Goal: Use online tool/utility: Utilize a website feature to perform a specific function

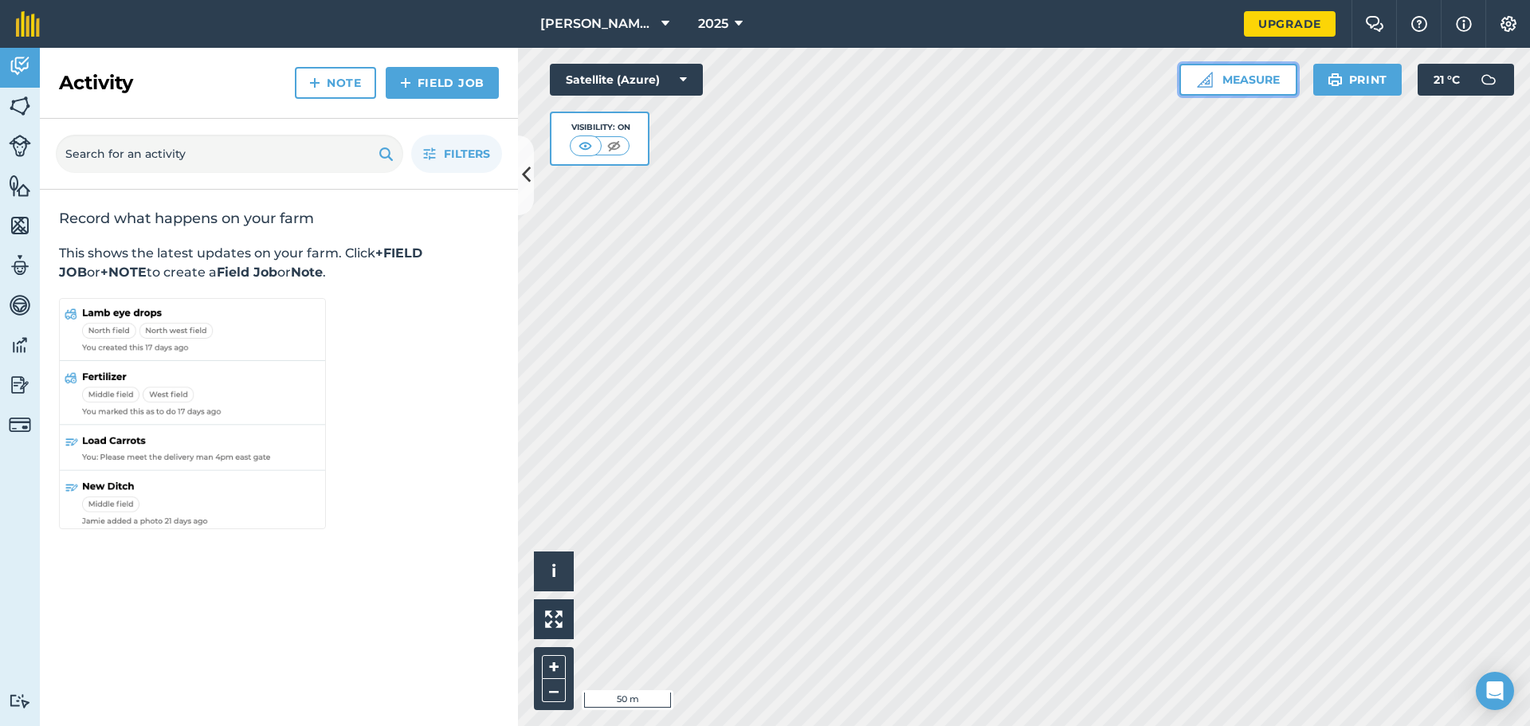
click at [1251, 73] on button "Measure" at bounding box center [1239, 80] width 118 height 32
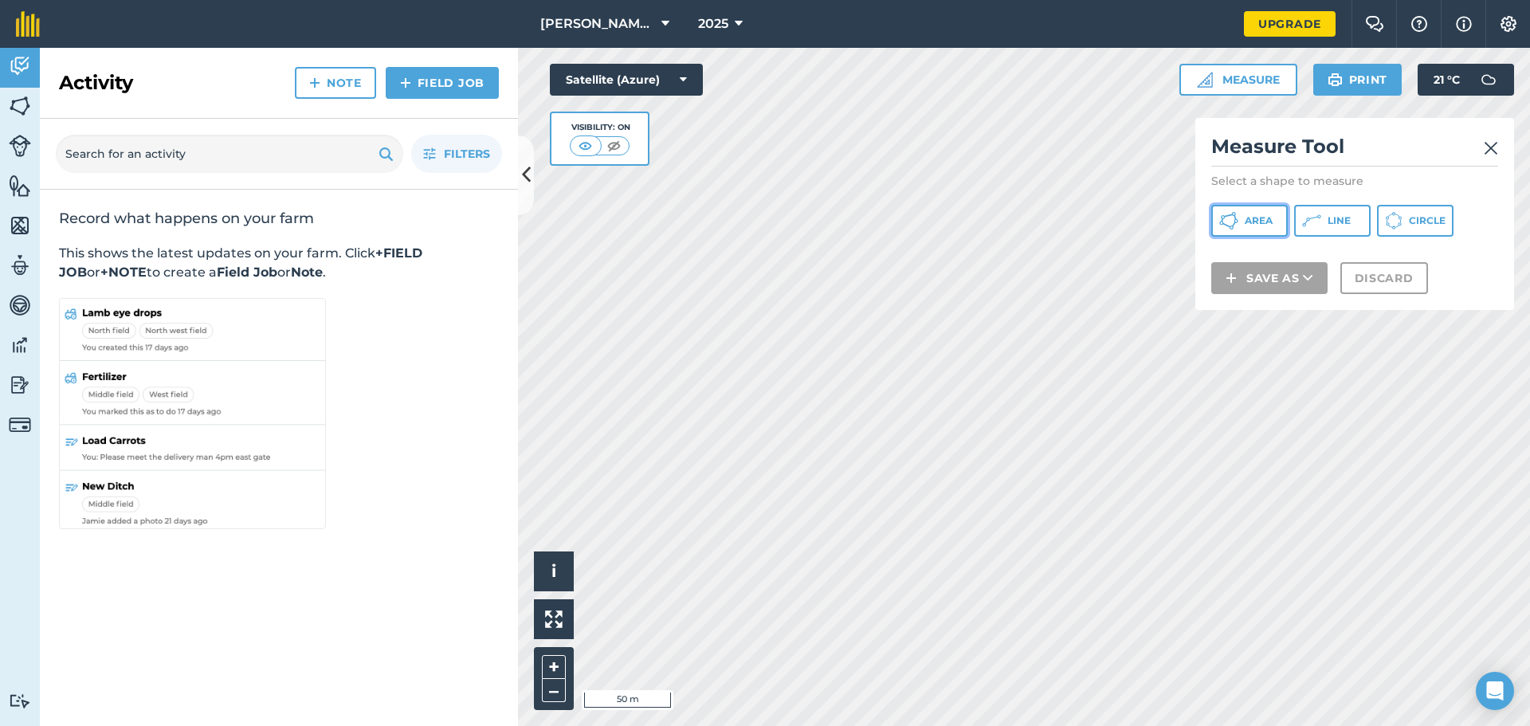
click at [1261, 220] on span "Area" at bounding box center [1259, 220] width 28 height 13
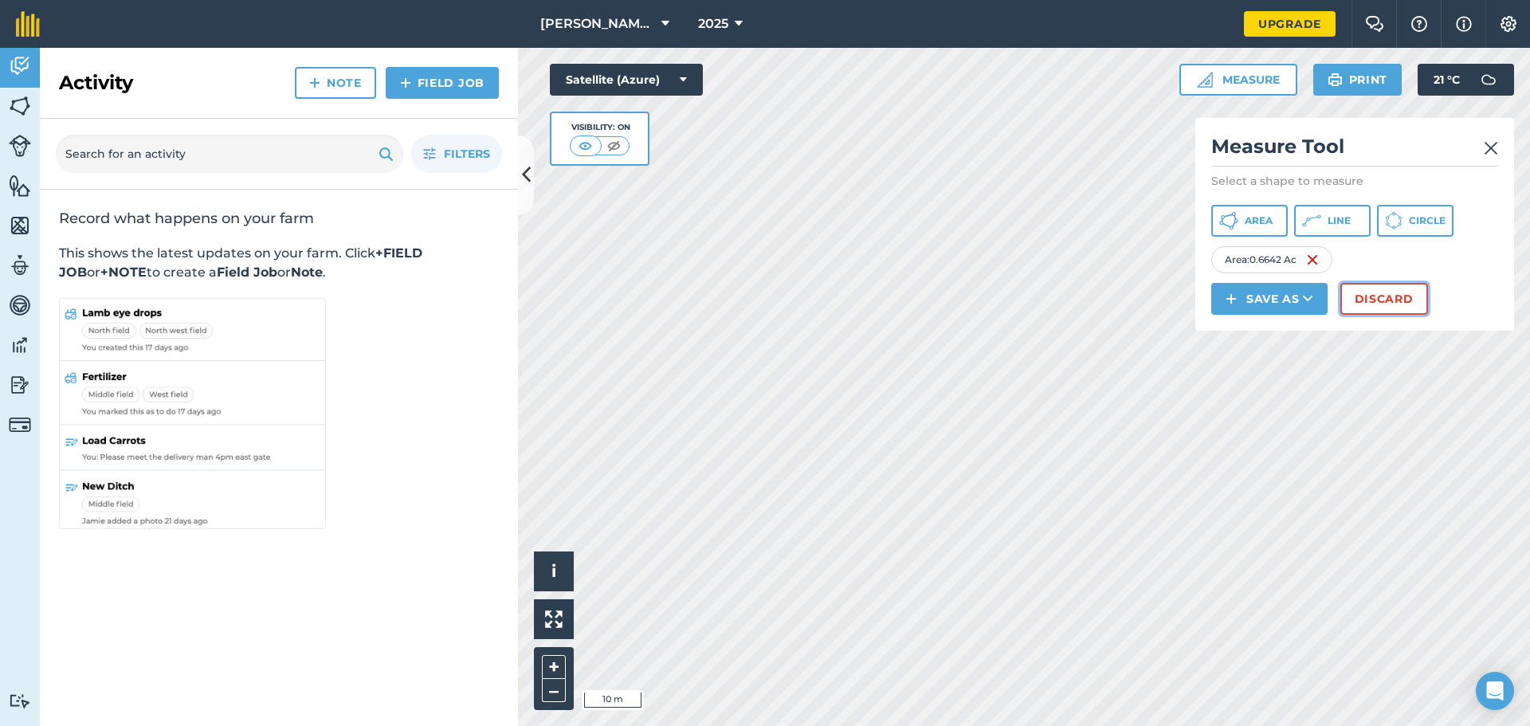
click at [1388, 301] on button "Discard" at bounding box center [1385, 299] width 88 height 32
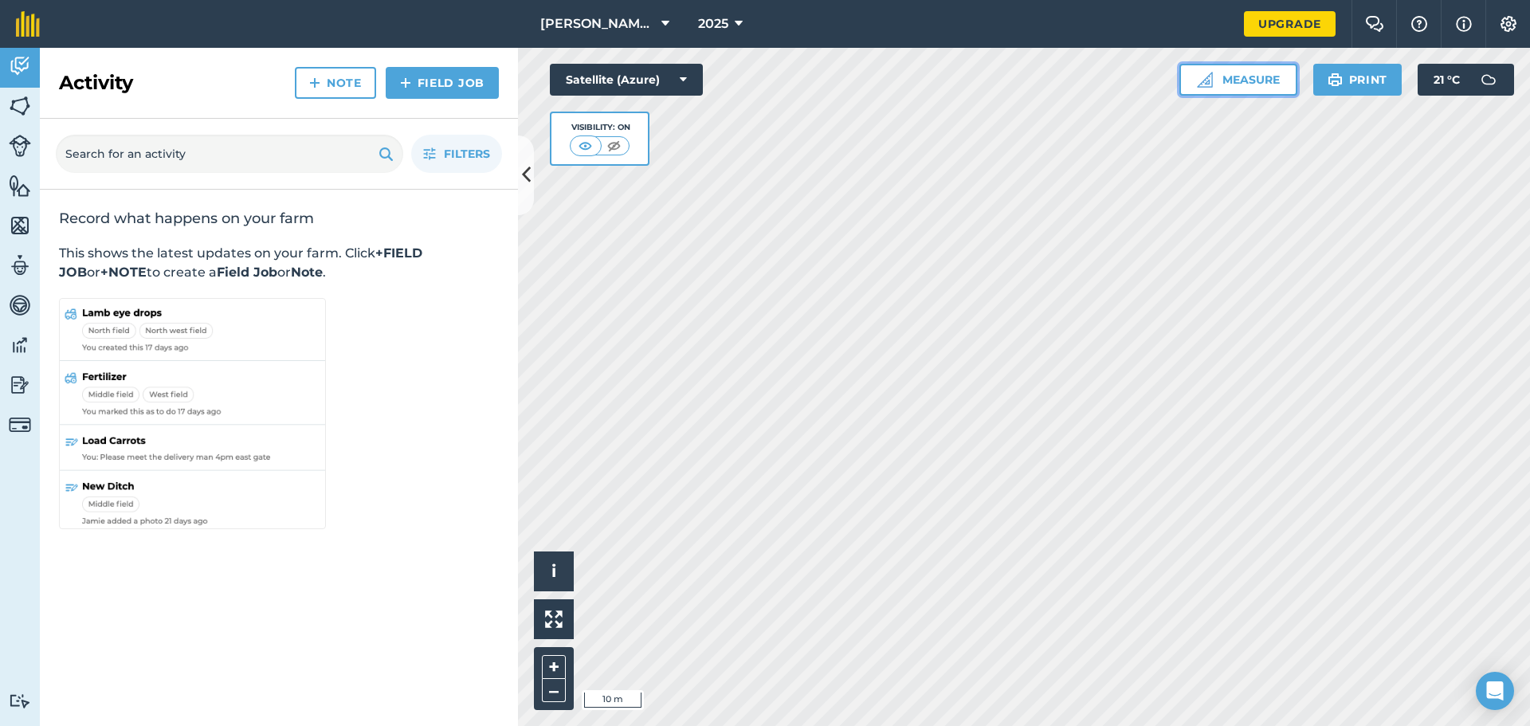
click at [1243, 80] on button "Measure" at bounding box center [1239, 80] width 118 height 32
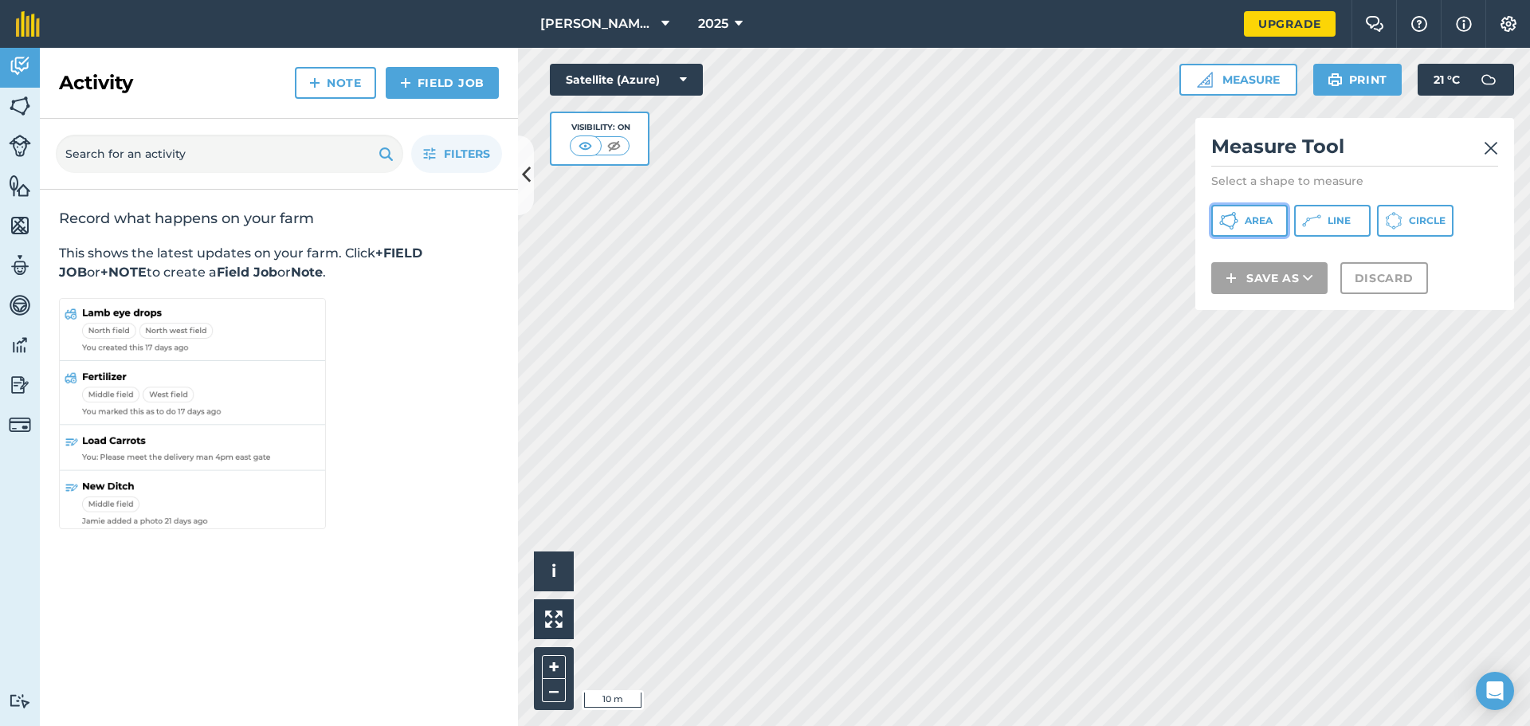
click at [1264, 218] on span "Area" at bounding box center [1259, 220] width 28 height 13
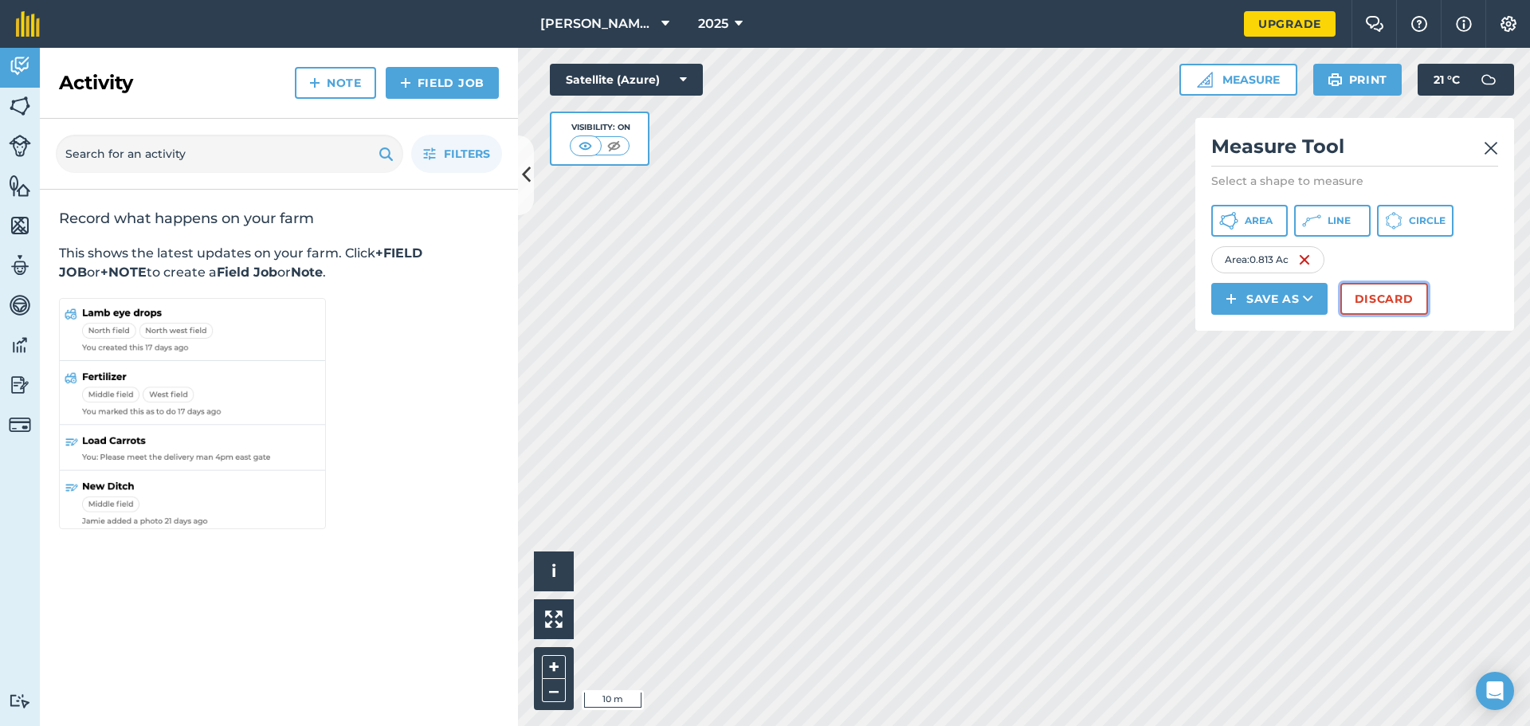
click at [1420, 350] on div "Click to start drawing i © 2025 TomTom, Microsoft 10 m + – Satellite (Azure) Vi…" at bounding box center [1024, 387] width 1012 height 678
click at [1391, 296] on button "Discard" at bounding box center [1385, 299] width 88 height 32
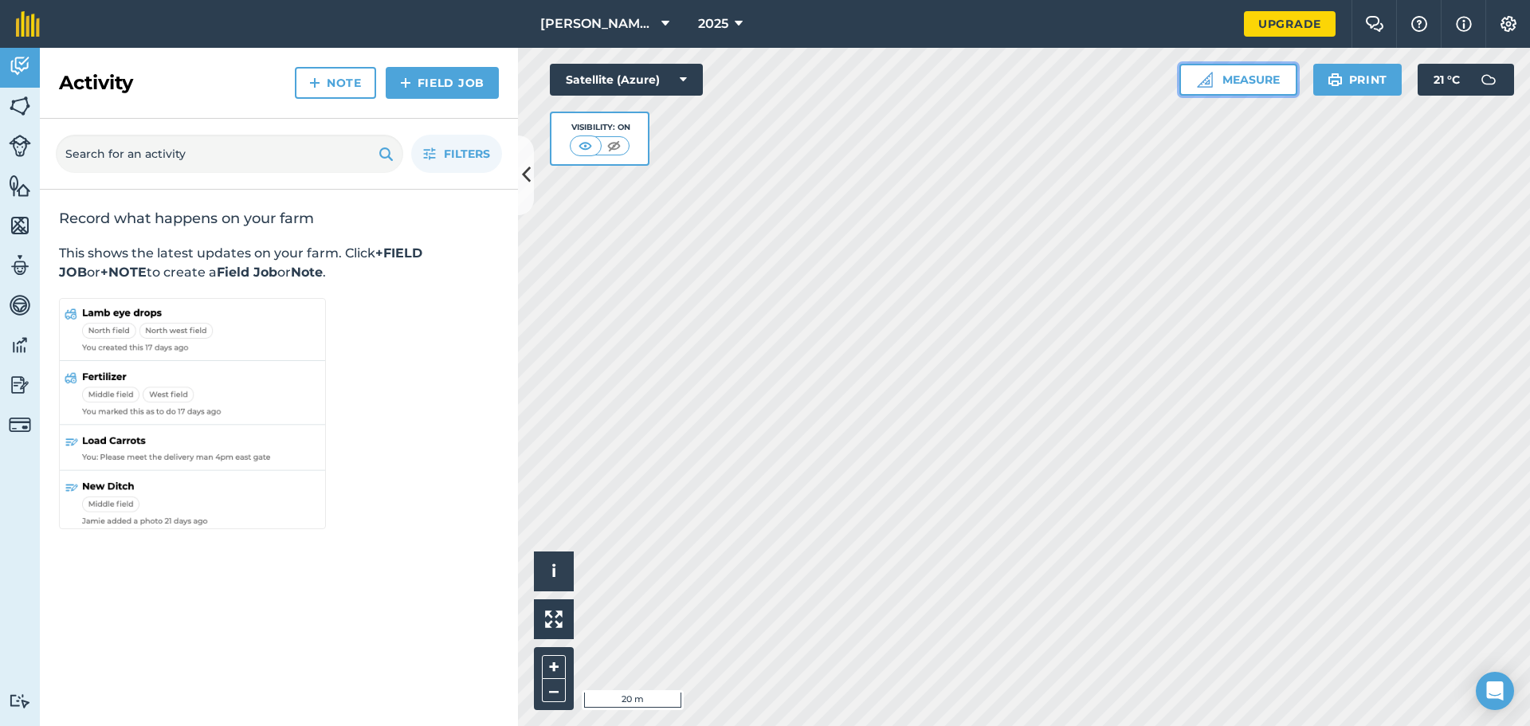
click at [1241, 80] on button "Measure" at bounding box center [1239, 80] width 118 height 32
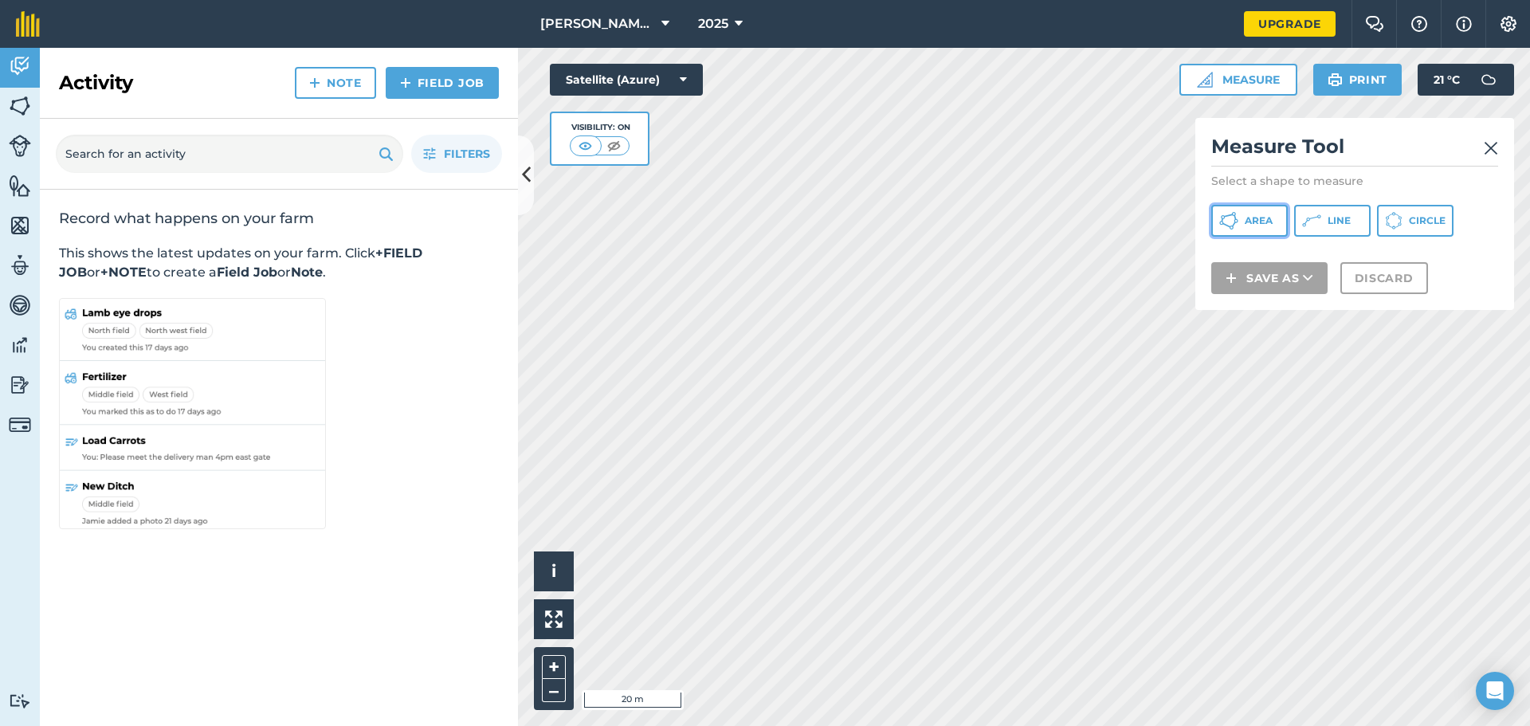
drag, startPoint x: 1248, startPoint y: 219, endPoint x: 1214, endPoint y: 275, distance: 65.5
click at [1247, 219] on span "Area" at bounding box center [1259, 220] width 28 height 13
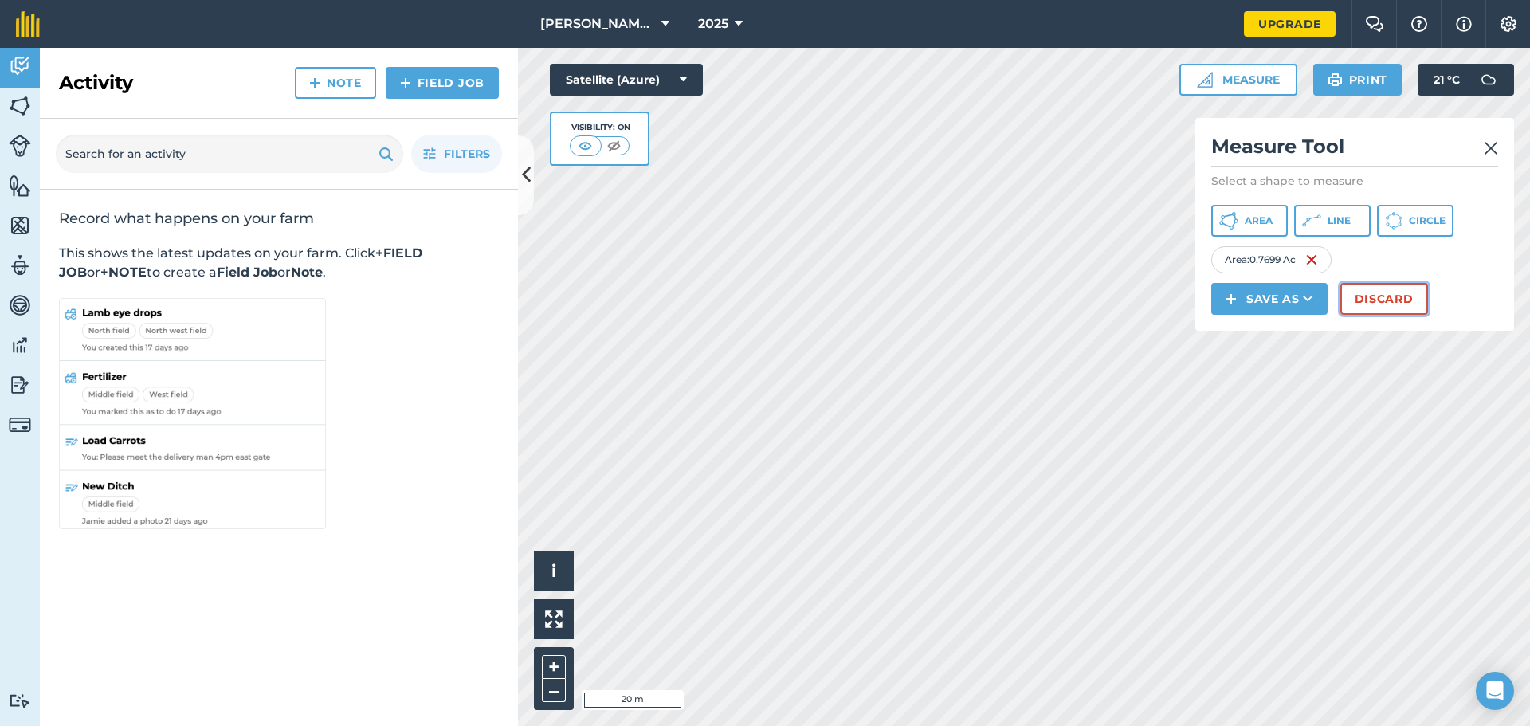
click at [1384, 293] on button "Discard" at bounding box center [1385, 299] width 88 height 32
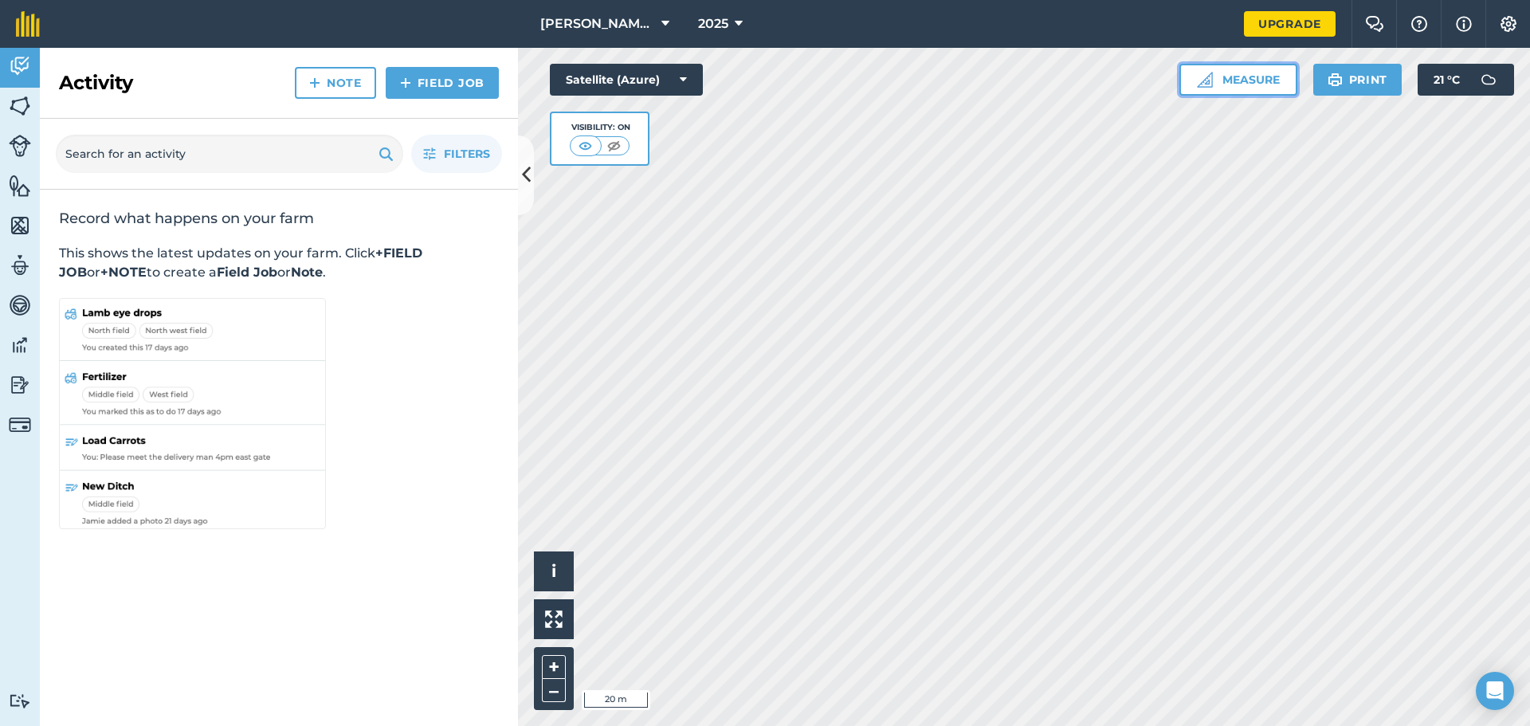
click at [1265, 77] on button "Measure" at bounding box center [1239, 80] width 118 height 32
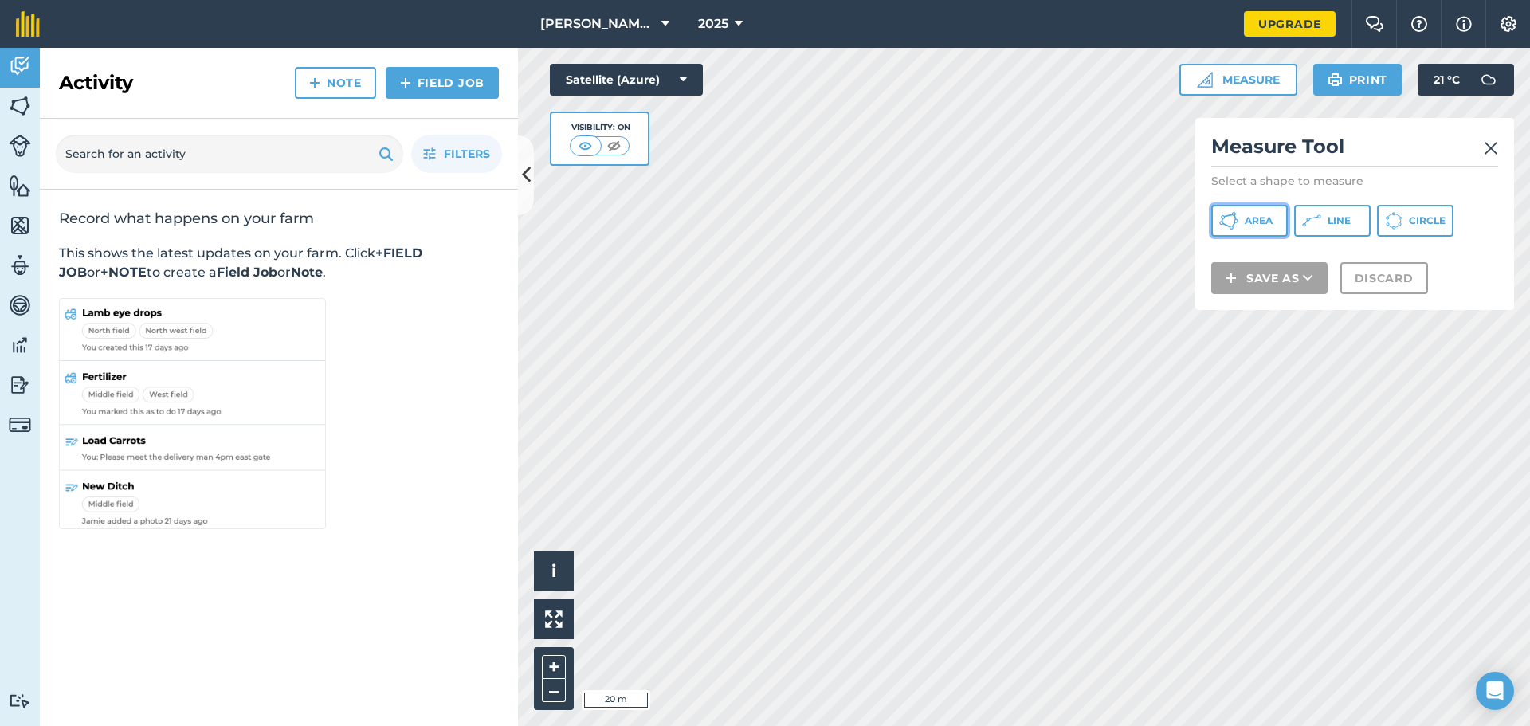
drag, startPoint x: 1261, startPoint y: 215, endPoint x: 1242, endPoint y: 230, distance: 23.9
click at [1260, 215] on span "Area" at bounding box center [1259, 220] width 28 height 13
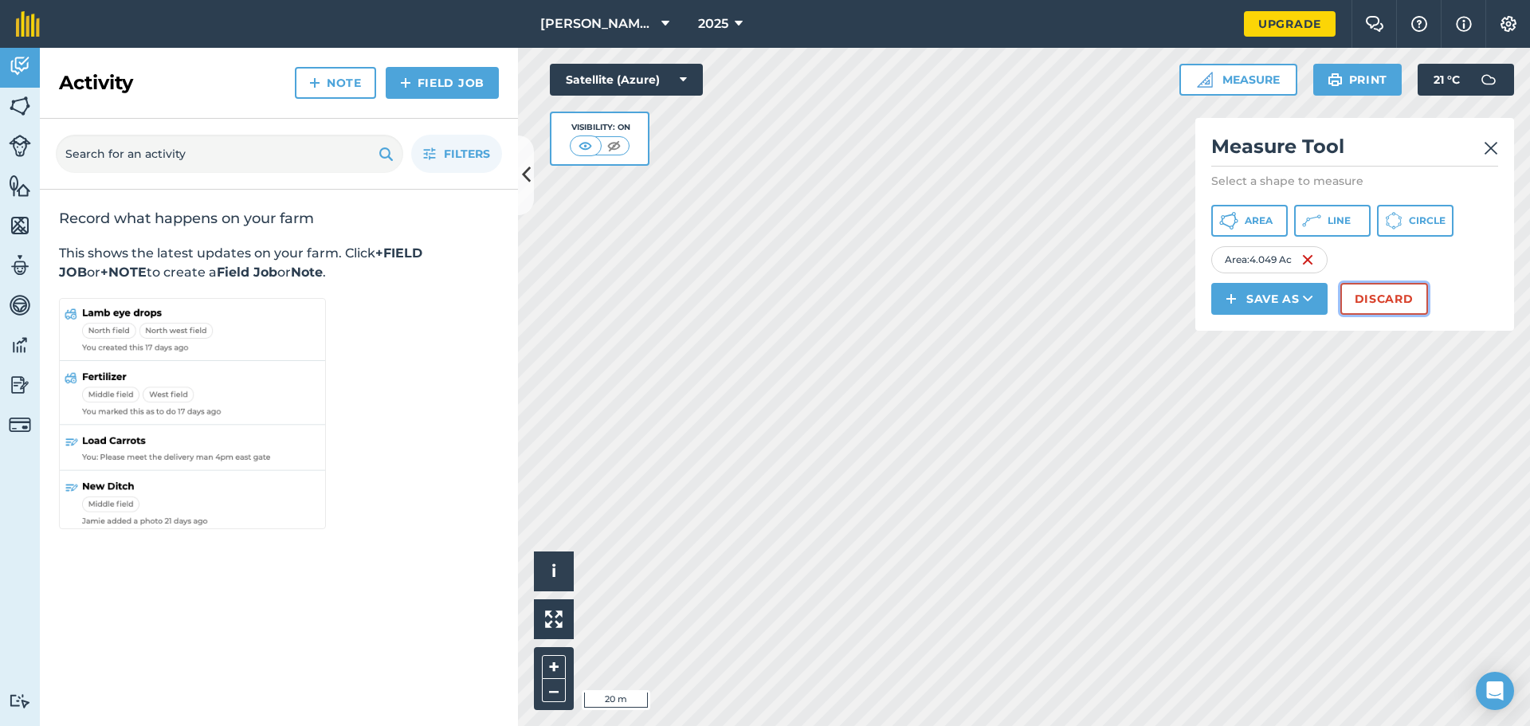
click at [1383, 298] on button "Discard" at bounding box center [1385, 299] width 88 height 32
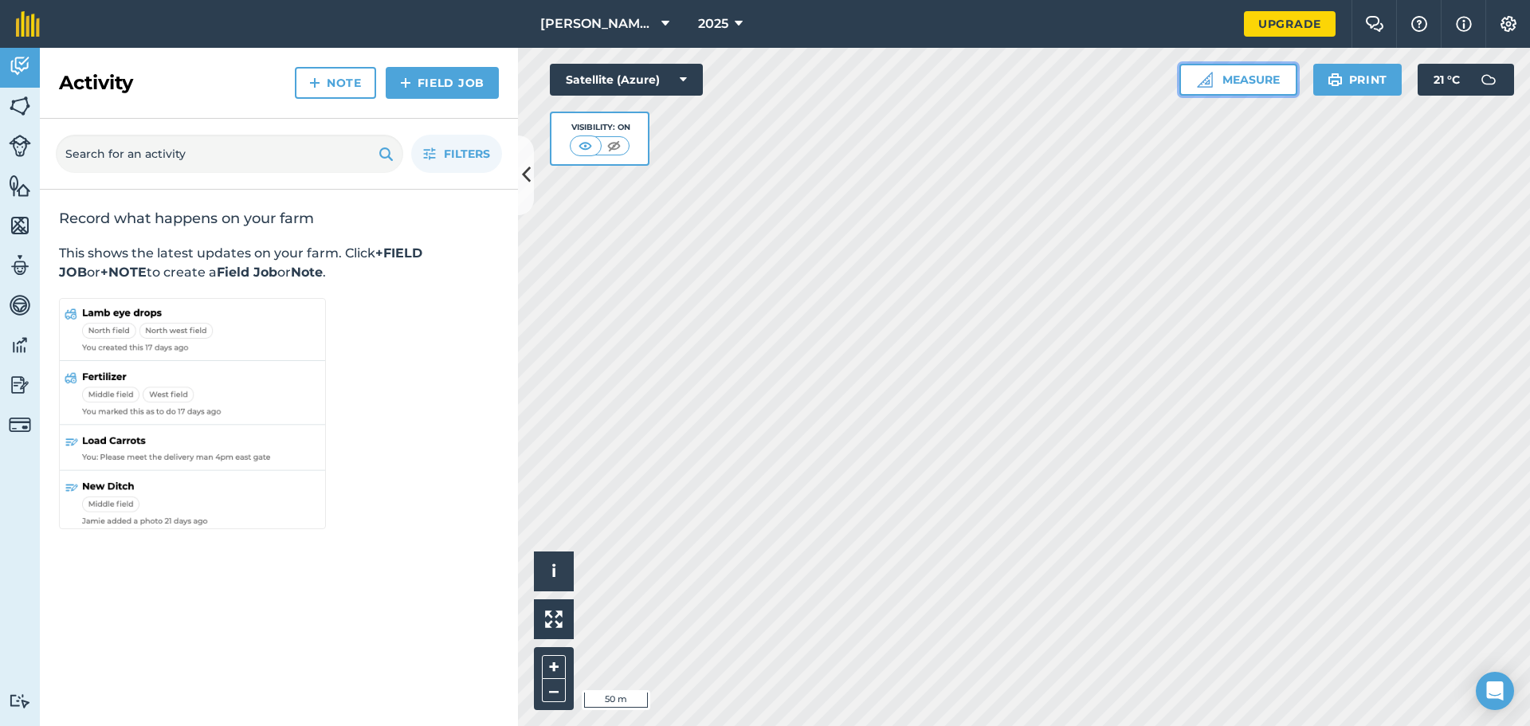
click at [1261, 81] on button "Measure" at bounding box center [1239, 80] width 118 height 32
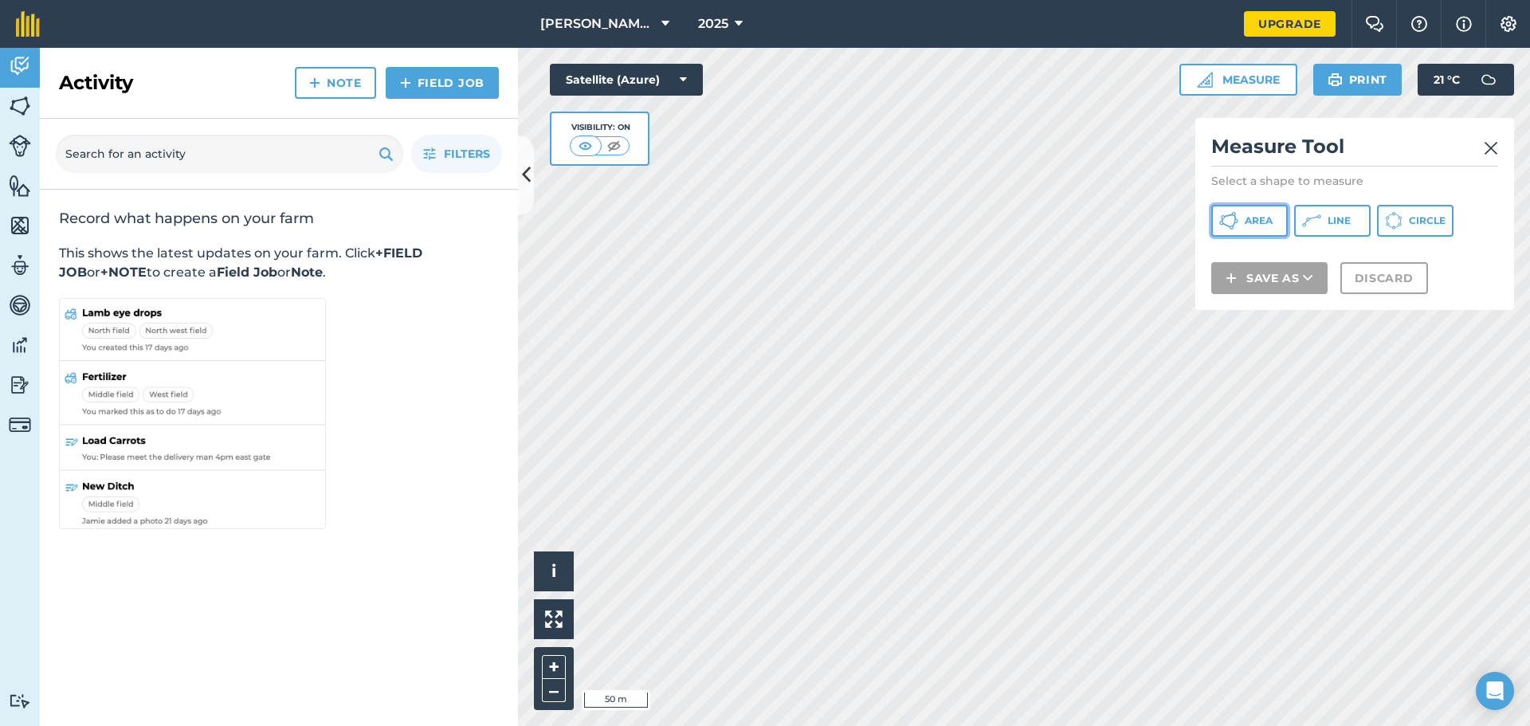
click at [1252, 216] on span "Area" at bounding box center [1259, 220] width 28 height 13
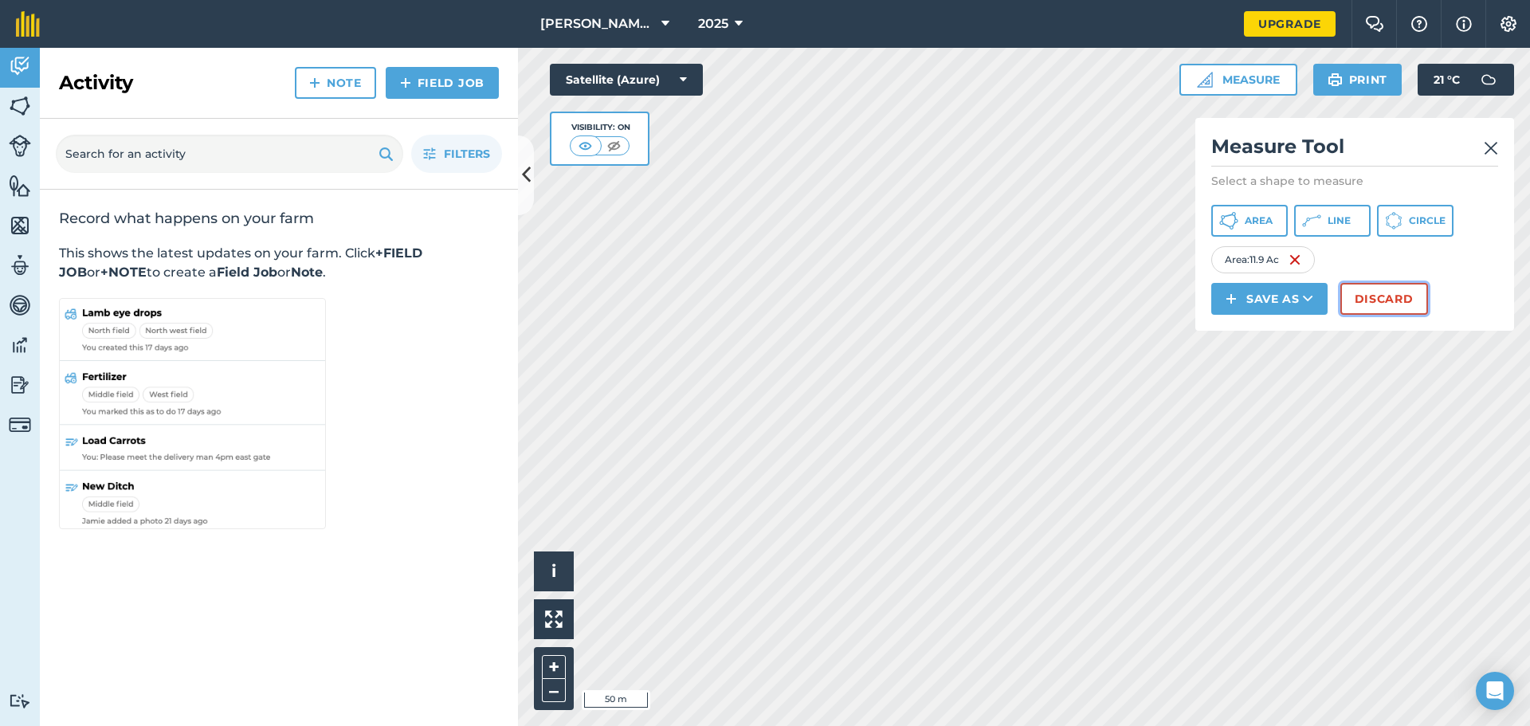
click at [1384, 304] on button "Discard" at bounding box center [1385, 299] width 88 height 32
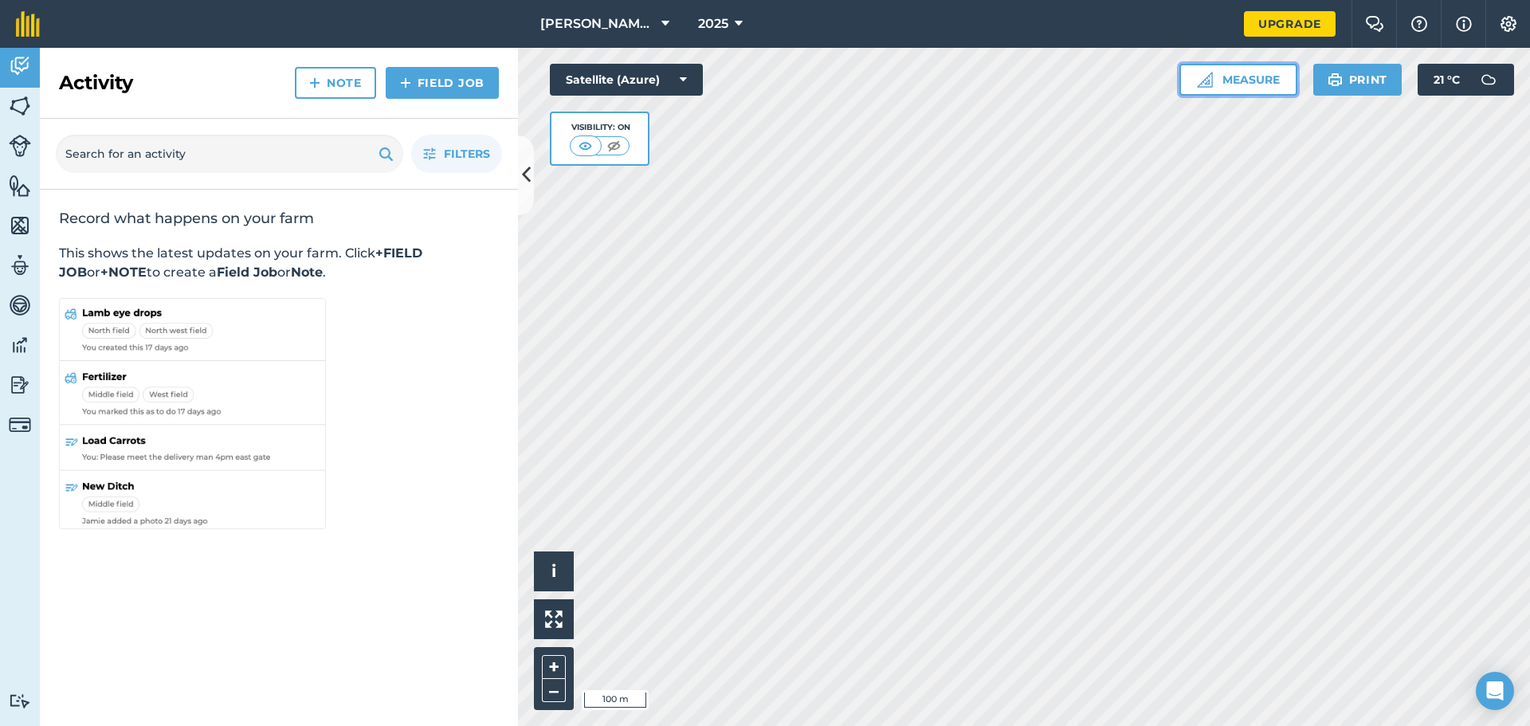
click at [1238, 82] on button "Measure" at bounding box center [1239, 80] width 118 height 32
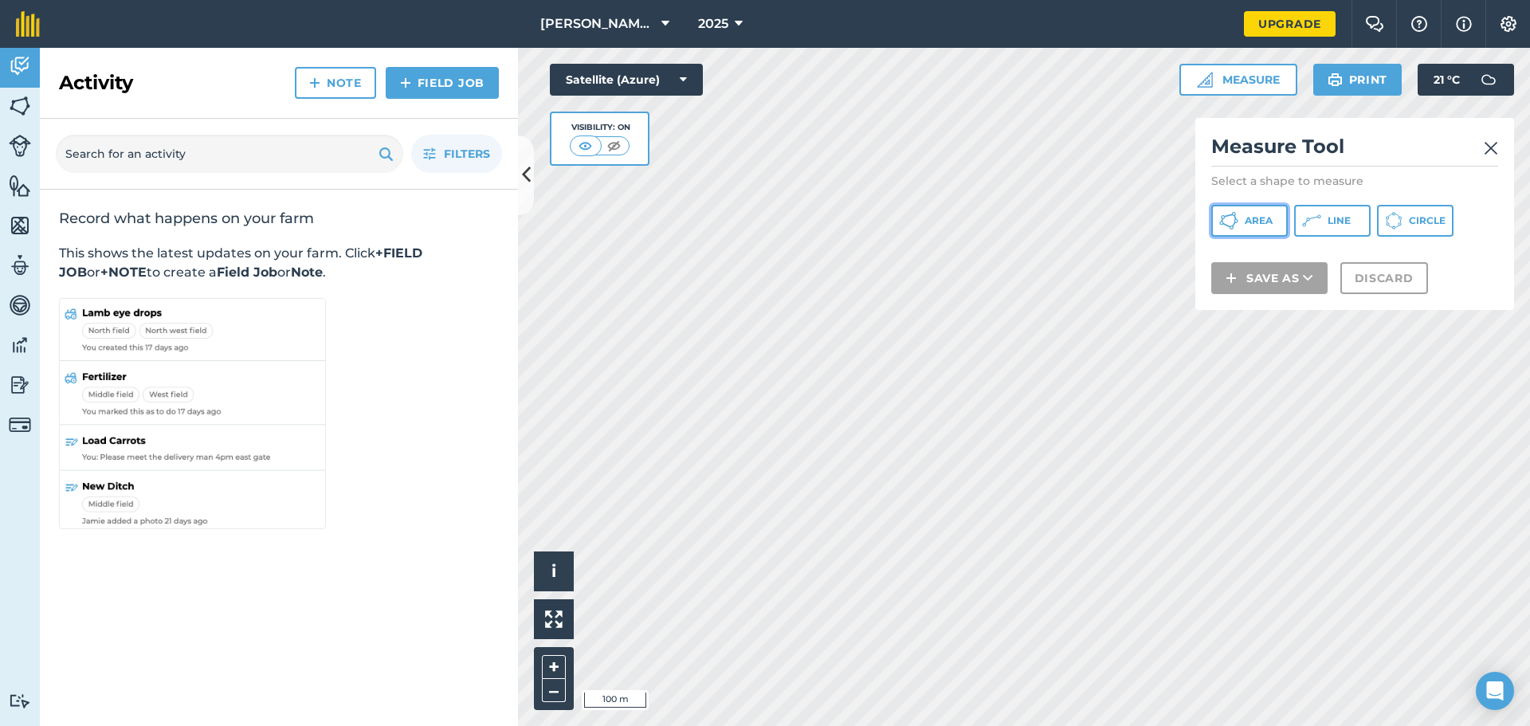
click at [1262, 222] on span "Area" at bounding box center [1259, 220] width 28 height 13
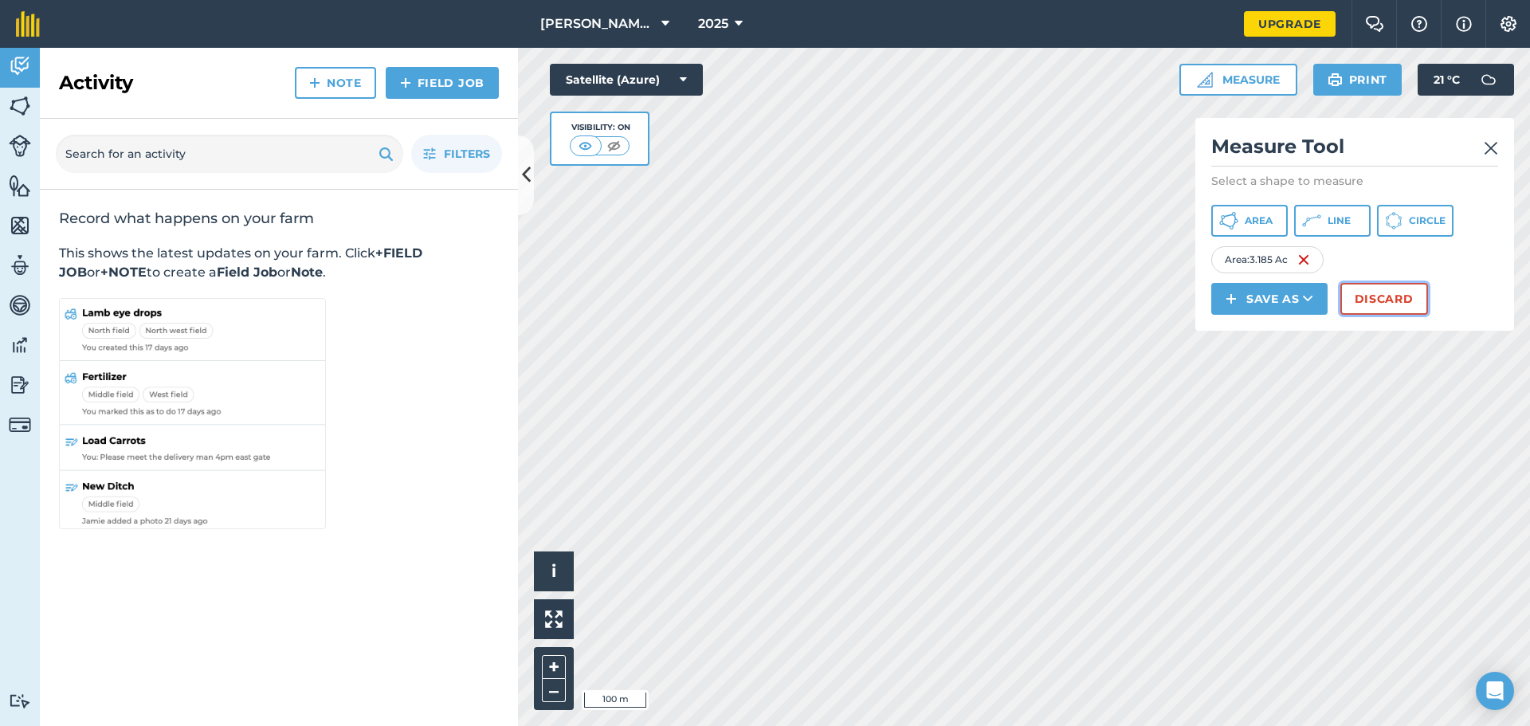
click at [1394, 299] on button "Discard" at bounding box center [1385, 299] width 88 height 32
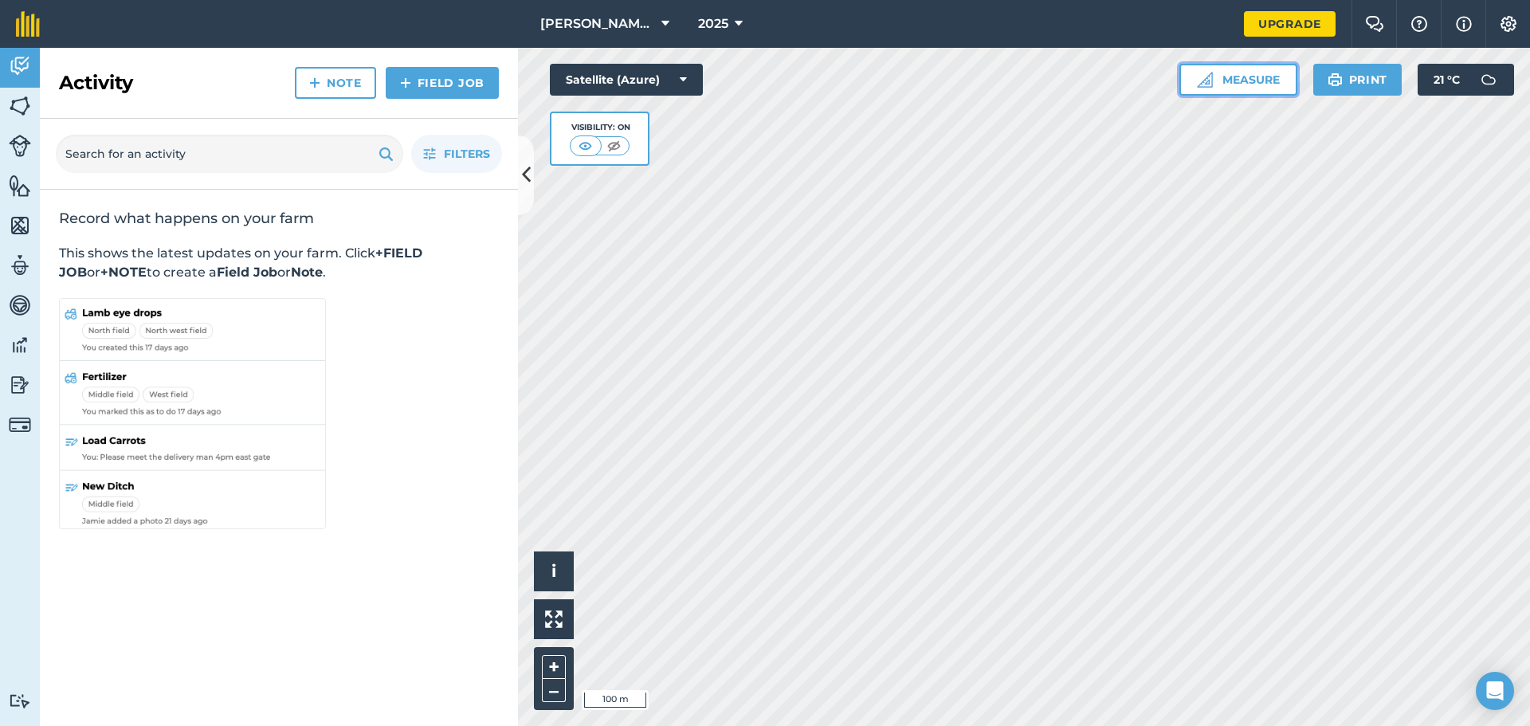
click at [1249, 76] on button "Measure" at bounding box center [1239, 80] width 118 height 32
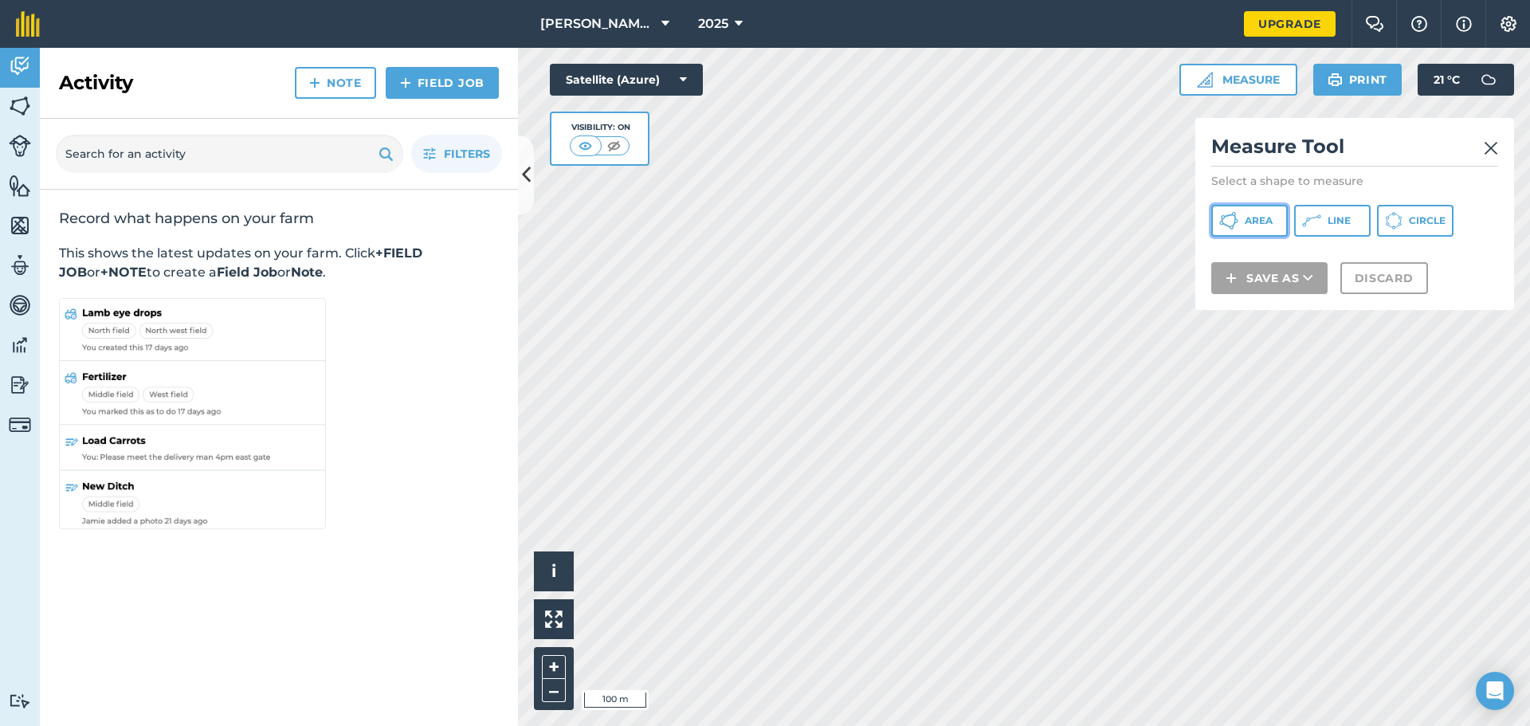
click at [1235, 220] on icon at bounding box center [1237, 221] width 4 height 4
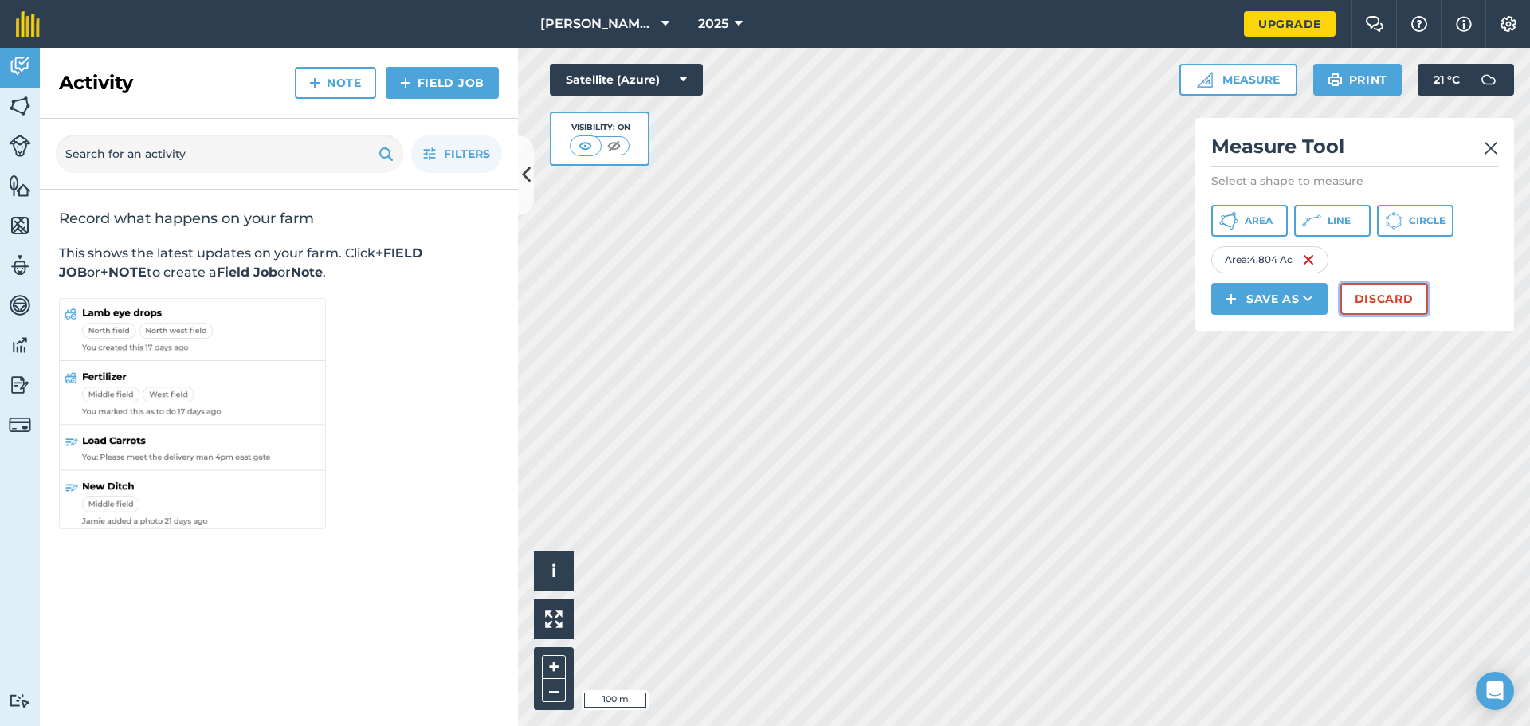
click at [1393, 300] on button "Discard" at bounding box center [1385, 299] width 88 height 32
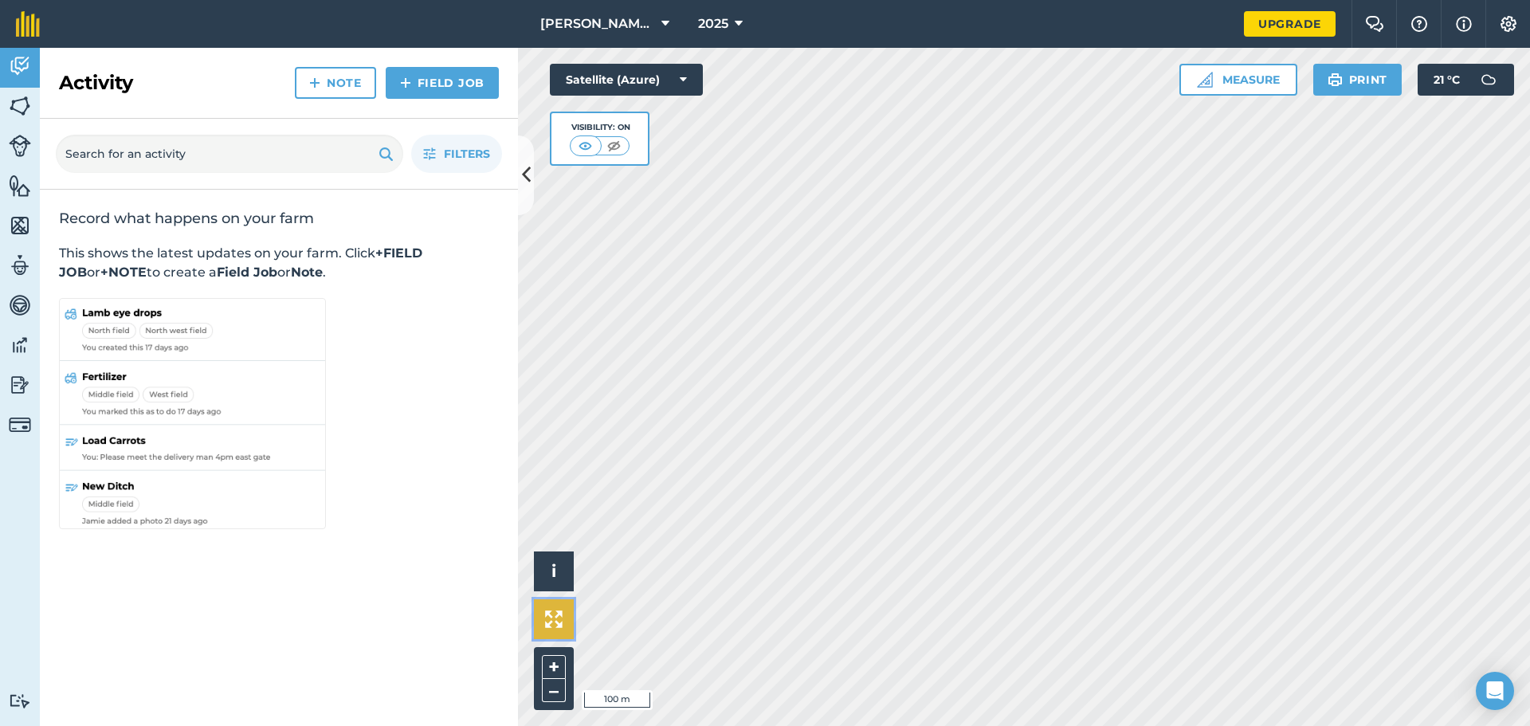
click at [555, 620] on img at bounding box center [554, 620] width 18 height 18
click at [1506, 22] on img at bounding box center [1508, 24] width 19 height 16
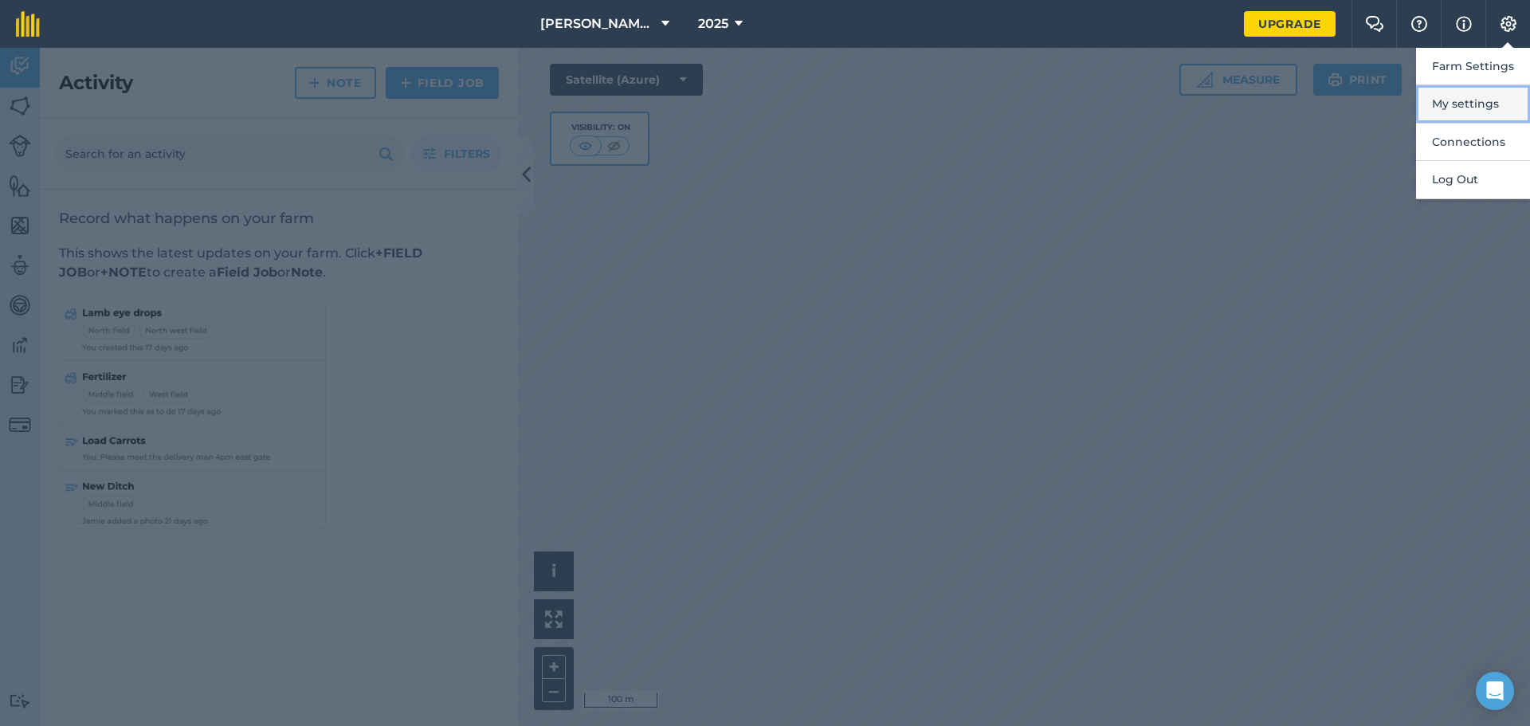
click at [1466, 110] on button "My settings" at bounding box center [1473, 103] width 114 height 37
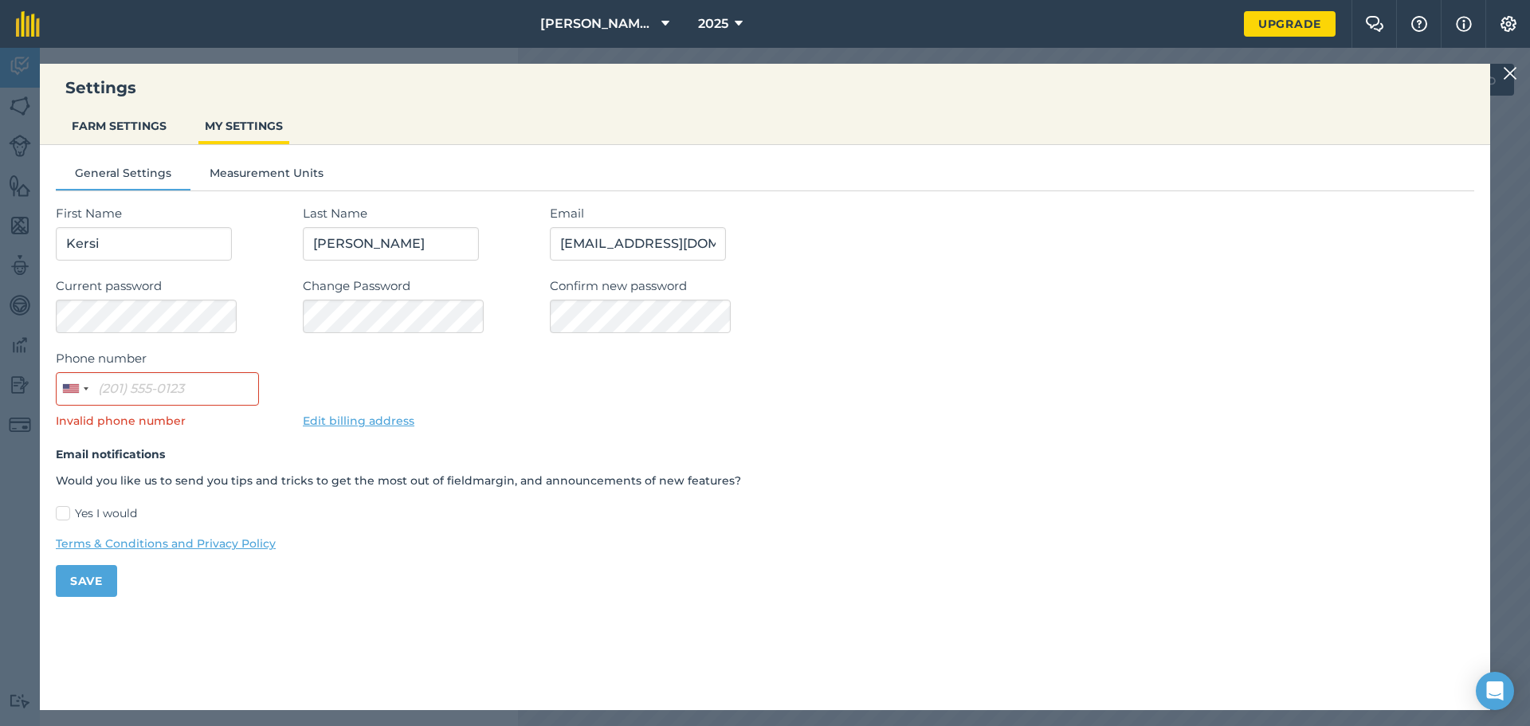
click at [1514, 68] on img at bounding box center [1510, 73] width 14 height 19
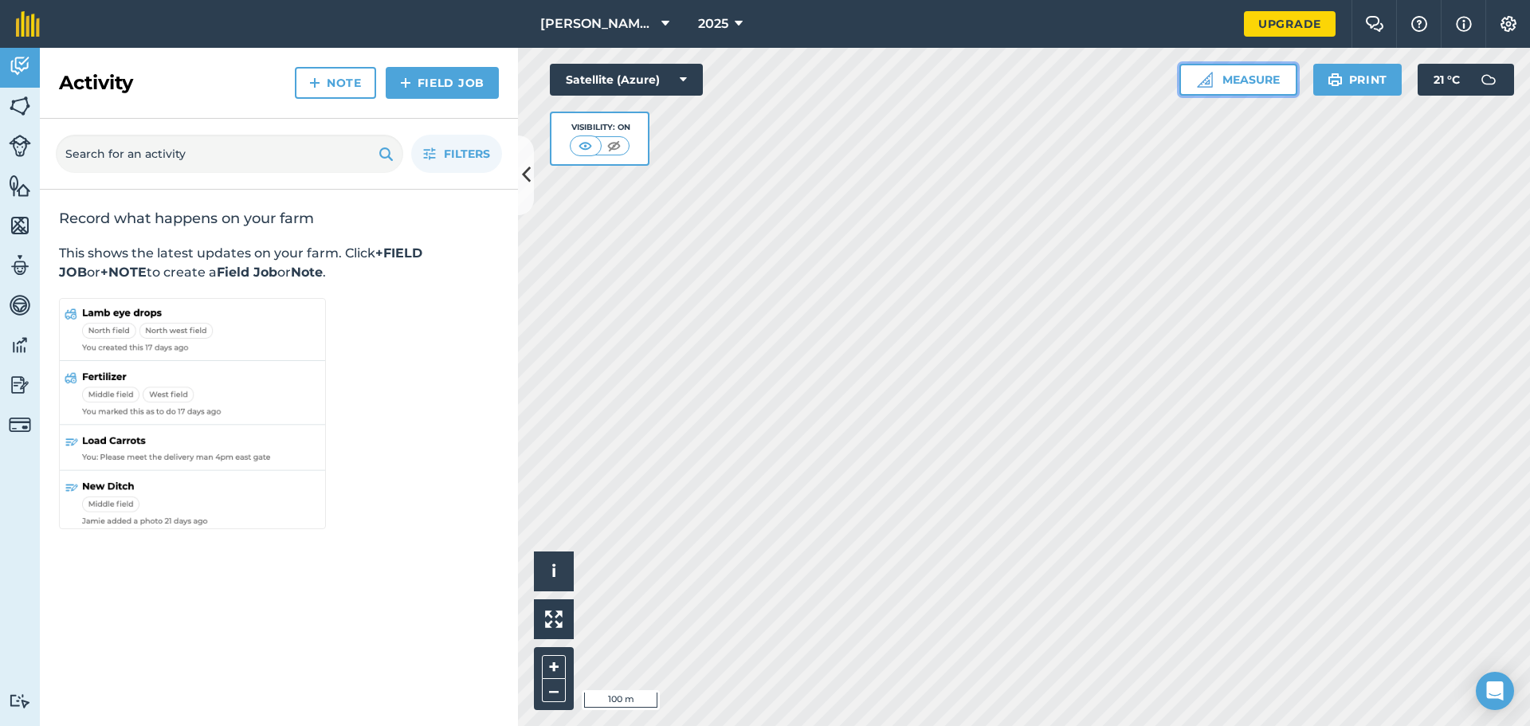
click at [1239, 80] on button "Measure" at bounding box center [1239, 80] width 118 height 32
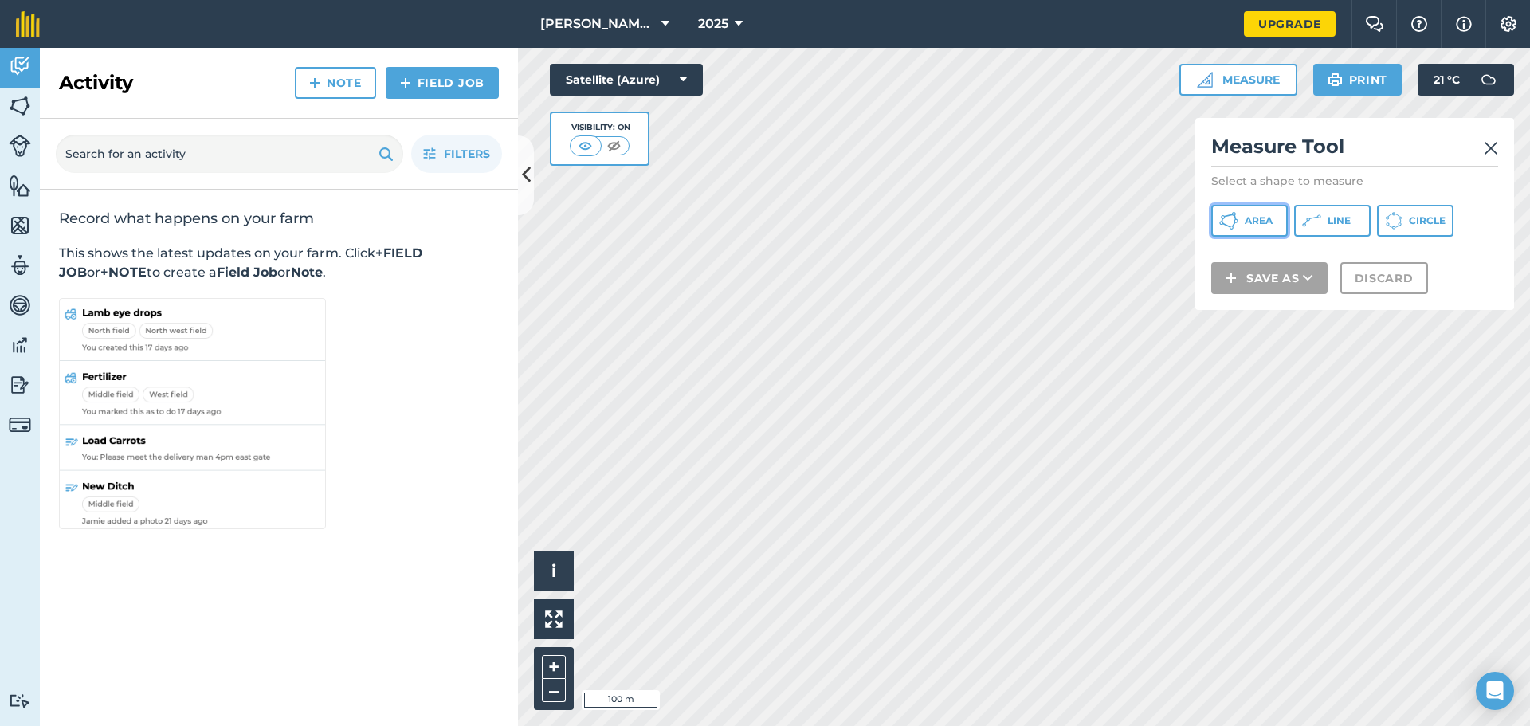
click at [1255, 216] on span "Area" at bounding box center [1259, 220] width 28 height 13
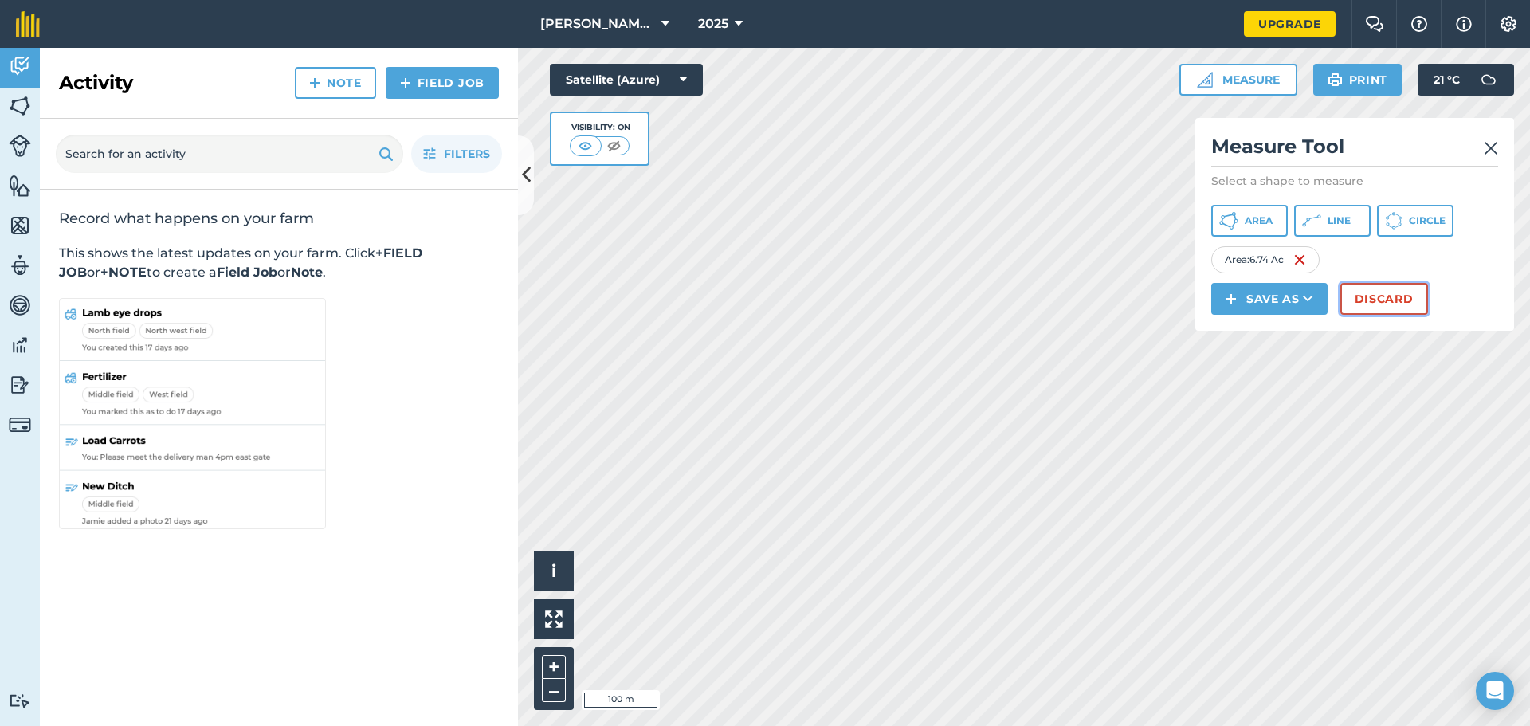
click at [1376, 296] on button "Discard" at bounding box center [1385, 299] width 88 height 32
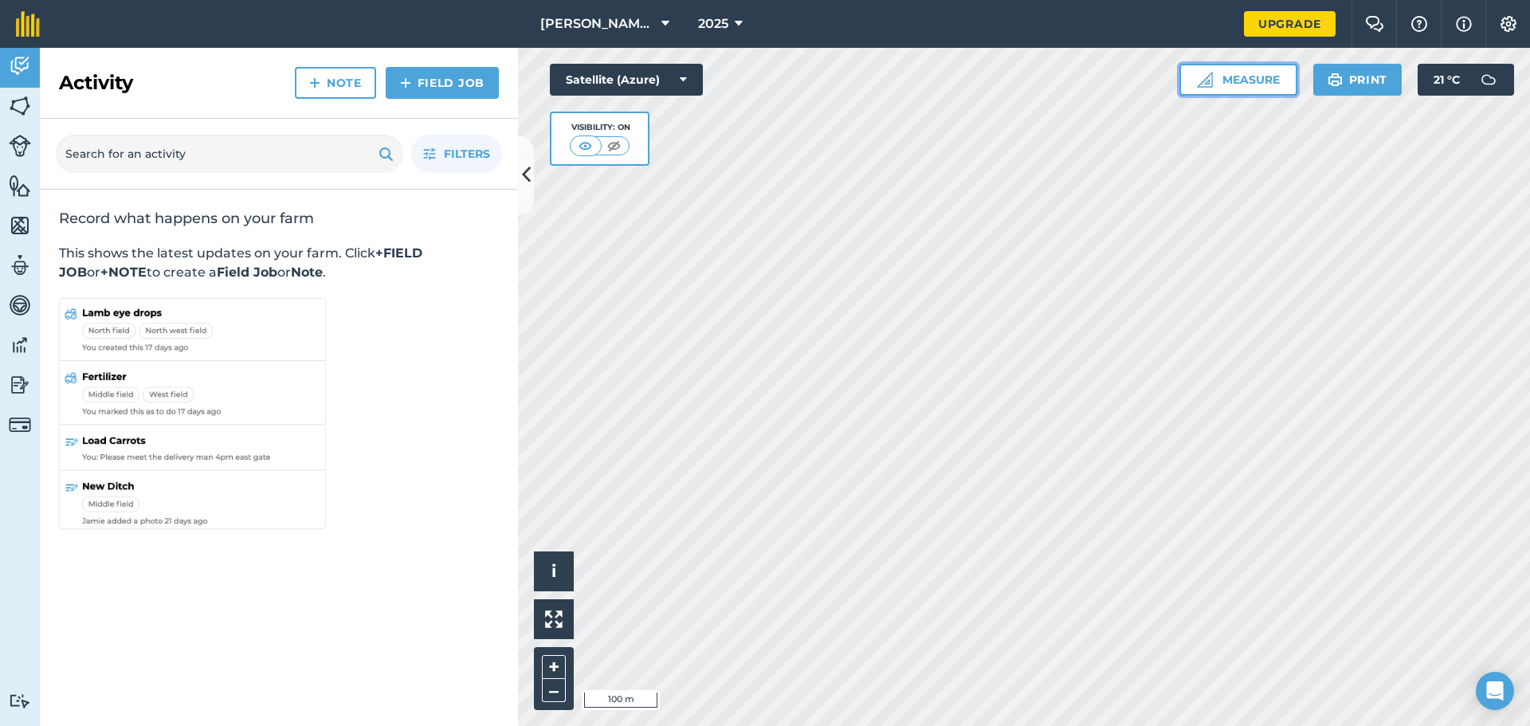
click at [1247, 69] on button "Measure" at bounding box center [1239, 80] width 118 height 32
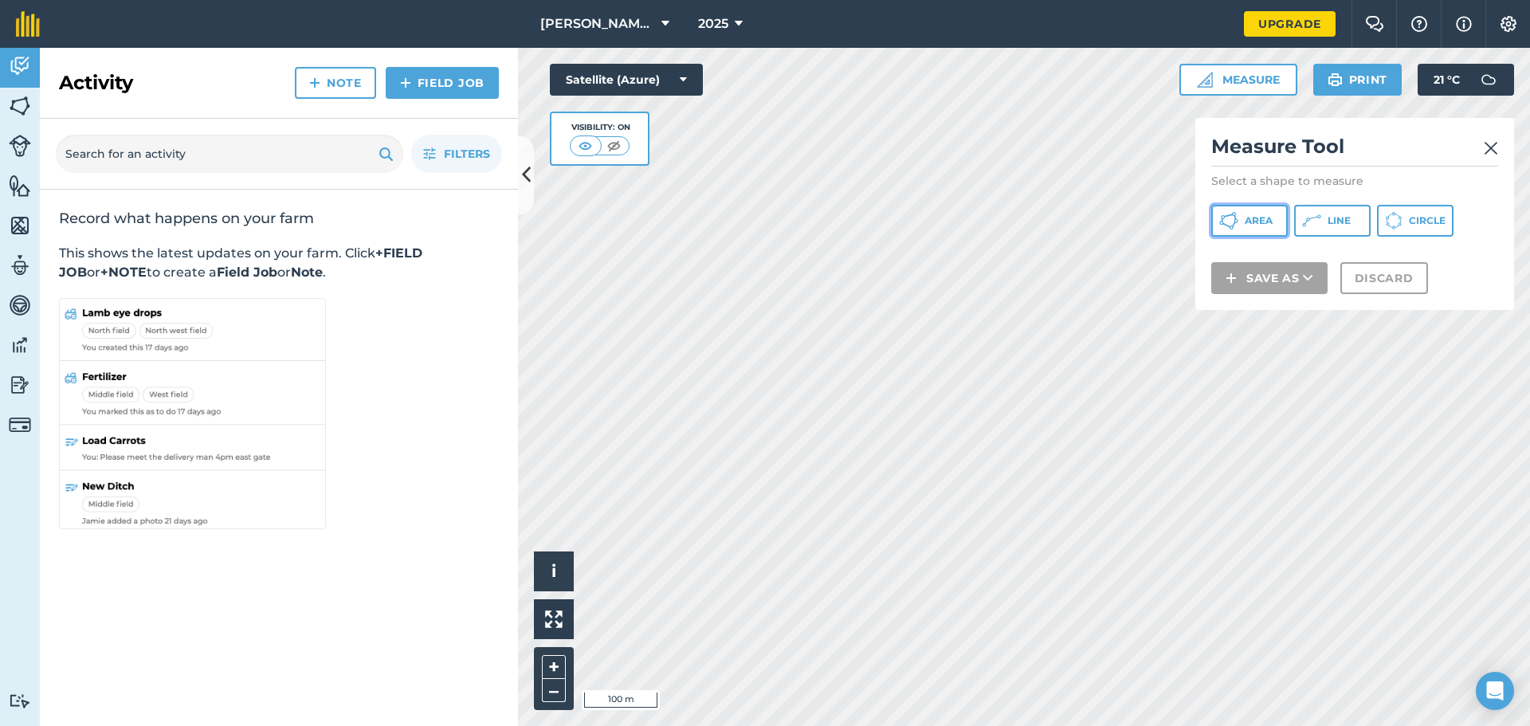
click at [1251, 222] on span "Area" at bounding box center [1259, 220] width 28 height 13
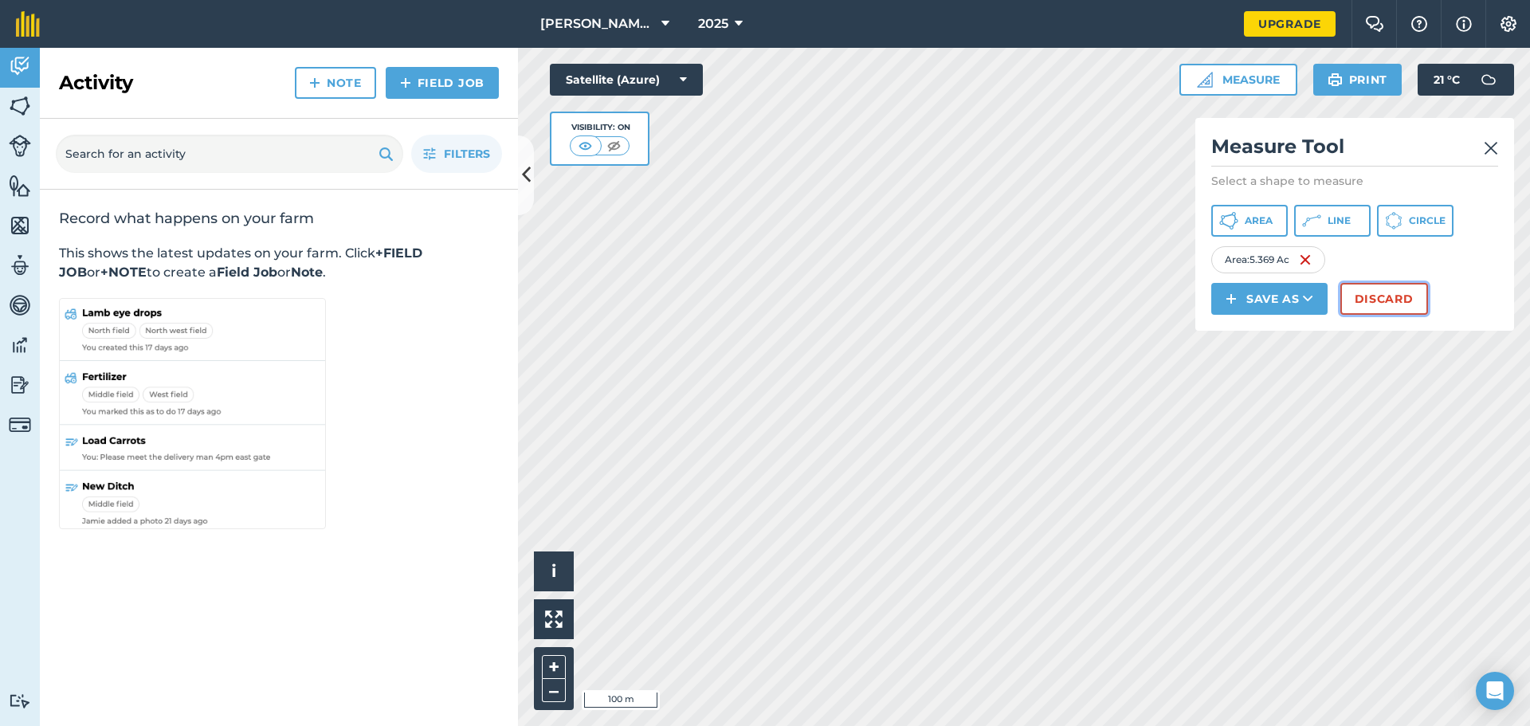
click at [1372, 295] on button "Discard" at bounding box center [1385, 299] width 88 height 32
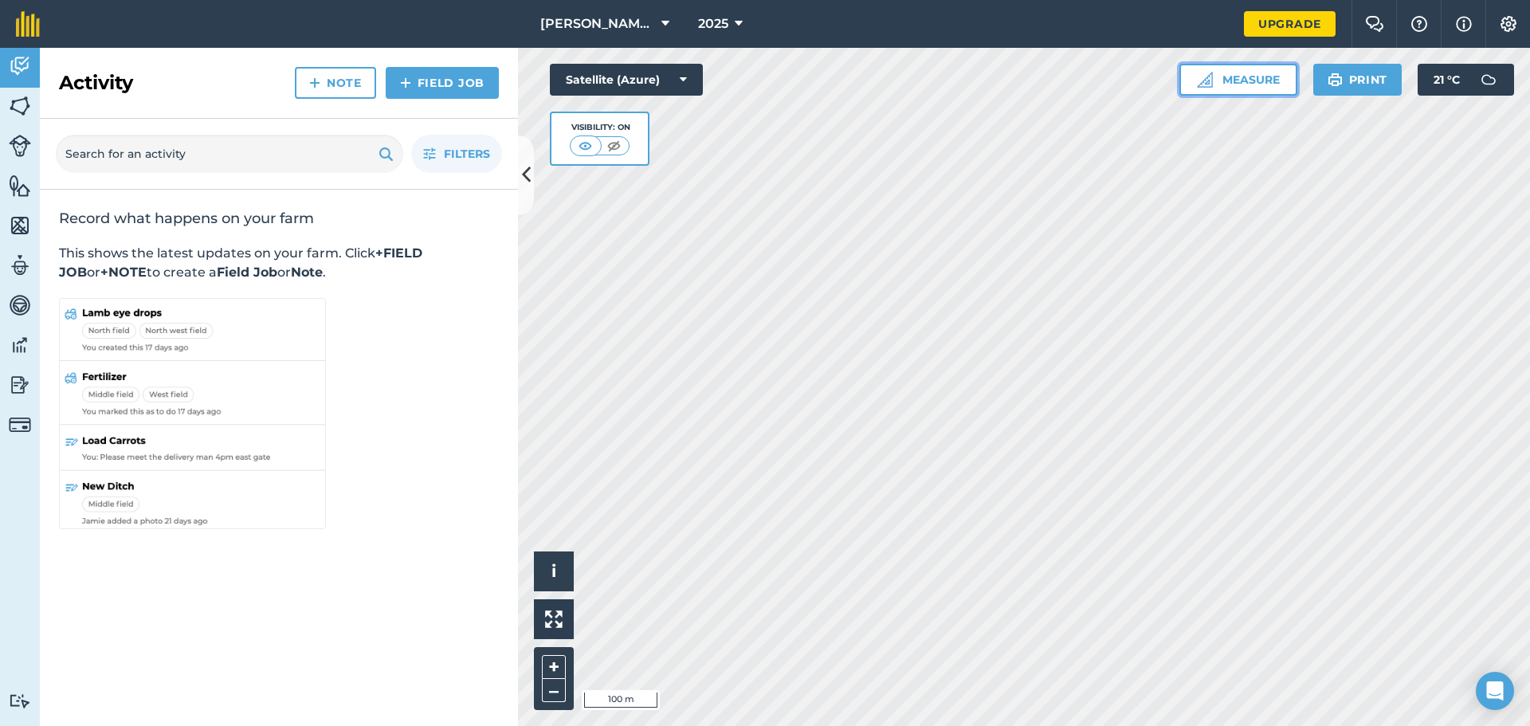
click at [1266, 78] on button "Measure" at bounding box center [1239, 80] width 118 height 32
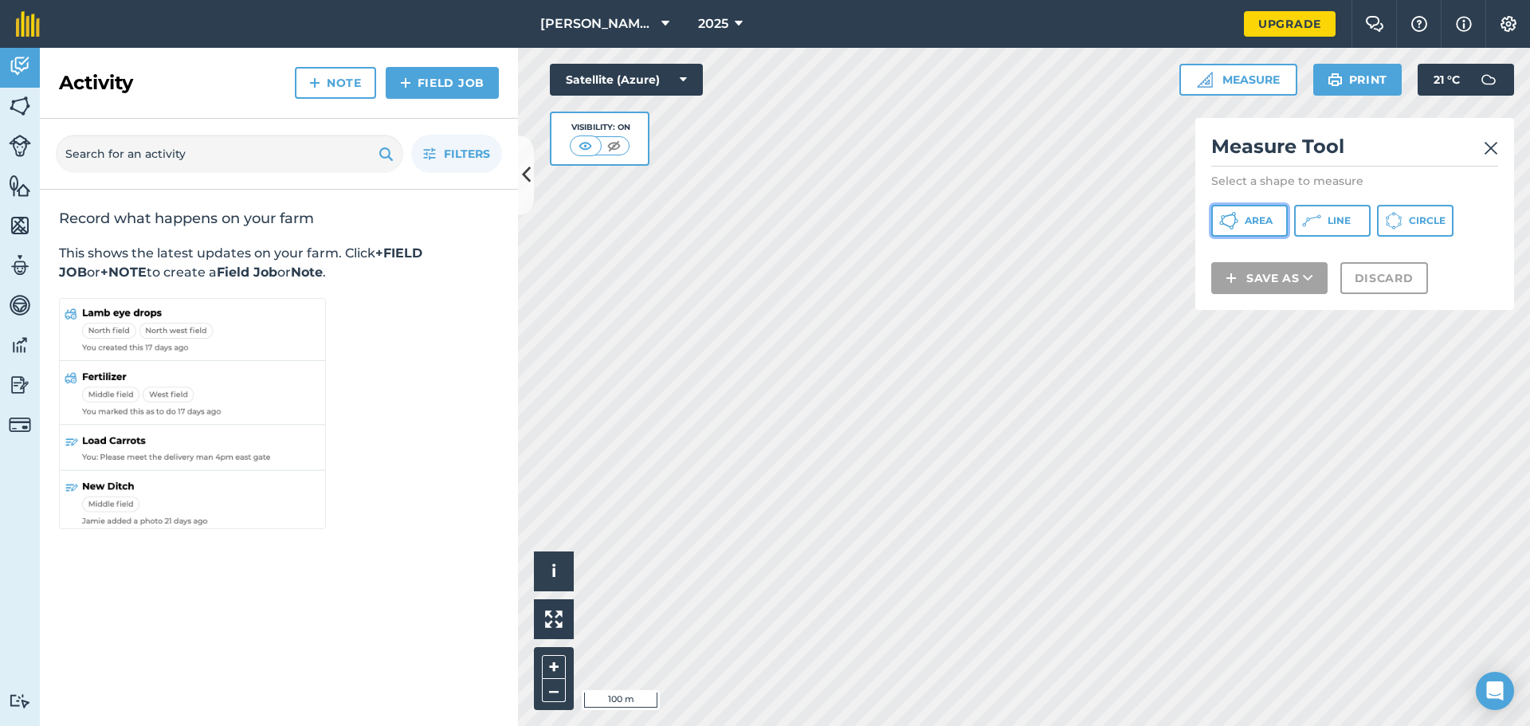
click at [1251, 227] on button "Area" at bounding box center [1249, 221] width 77 height 32
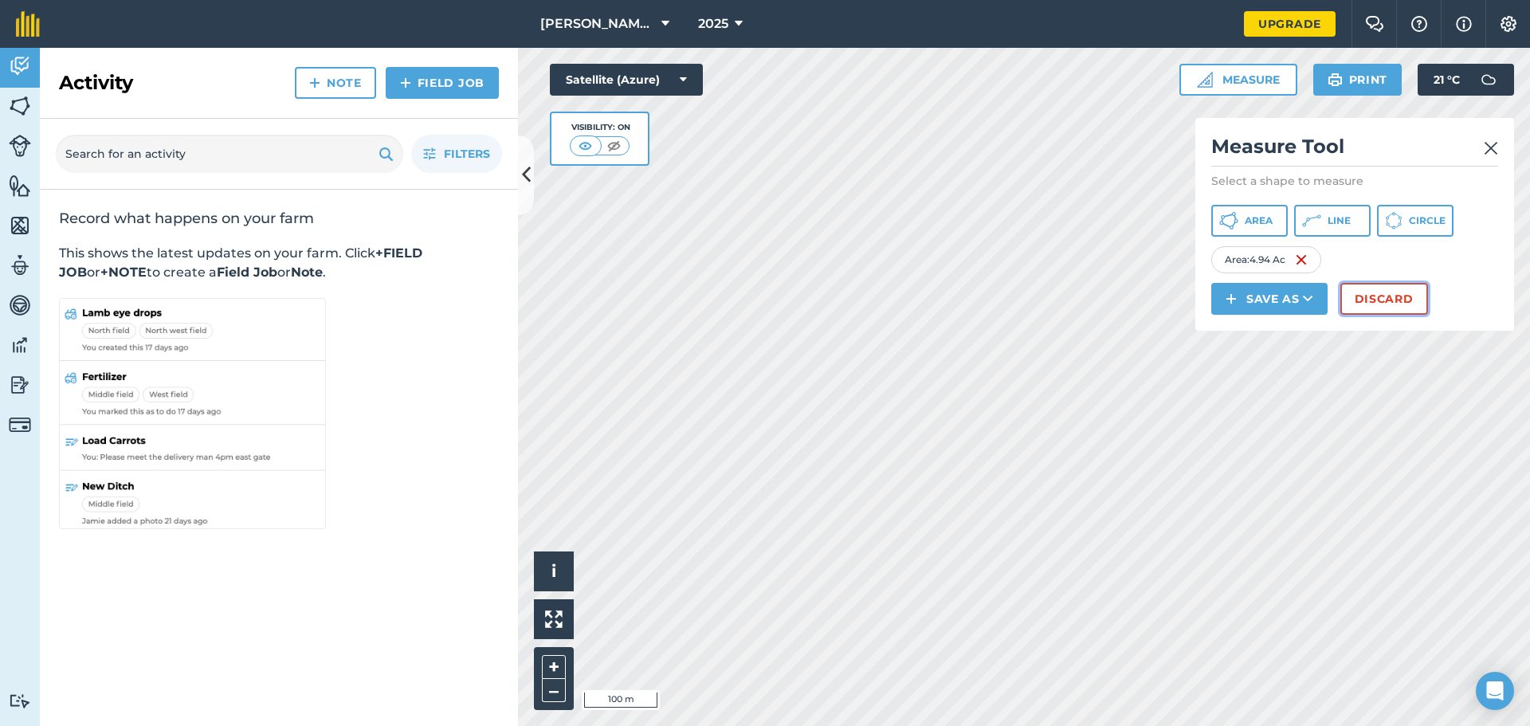
click at [1403, 288] on button "Discard" at bounding box center [1385, 299] width 88 height 32
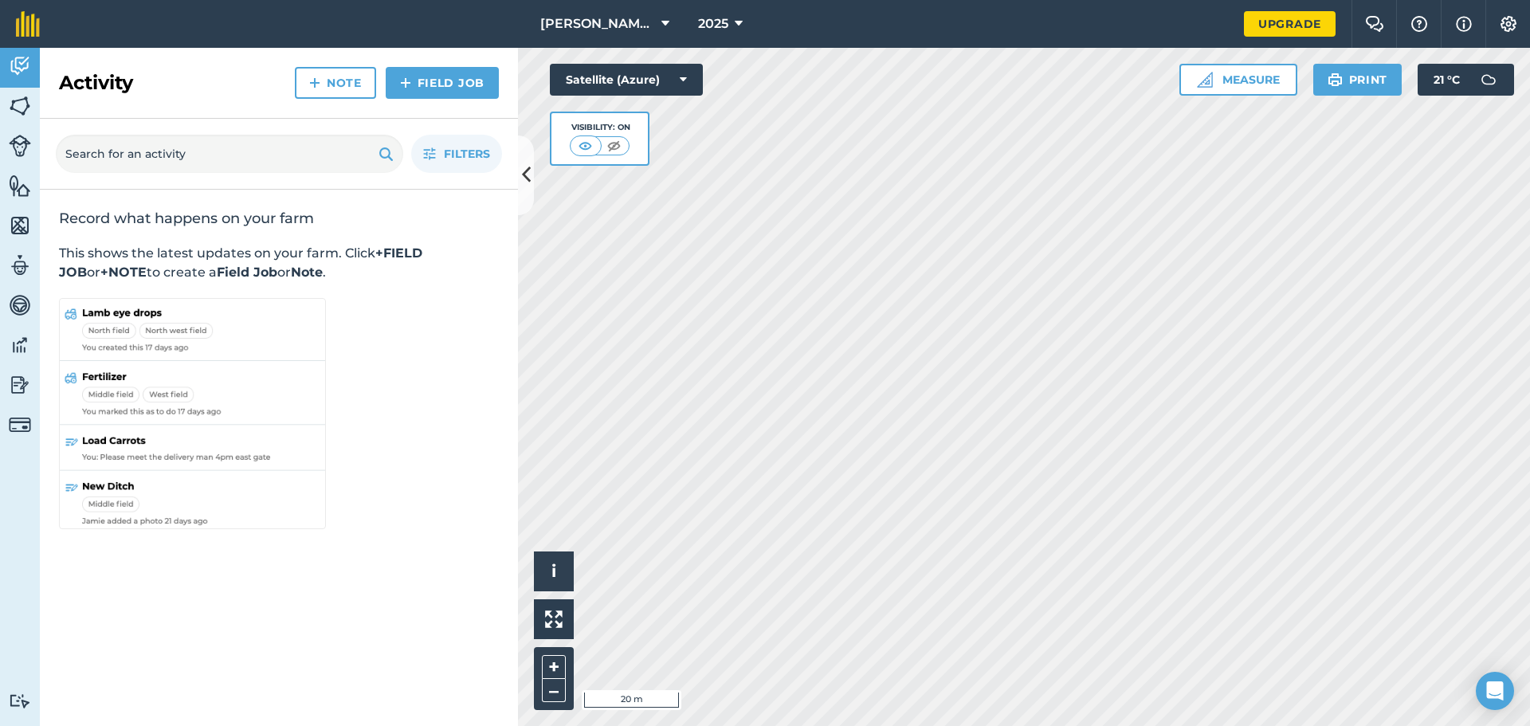
click at [1336, 71] on div "Click to start drawing i © 2025 TomTom, Microsoft 20 m + – Satellite (Azure) Vi…" at bounding box center [1024, 387] width 1012 height 678
